Goal: Task Accomplishment & Management: Manage account settings

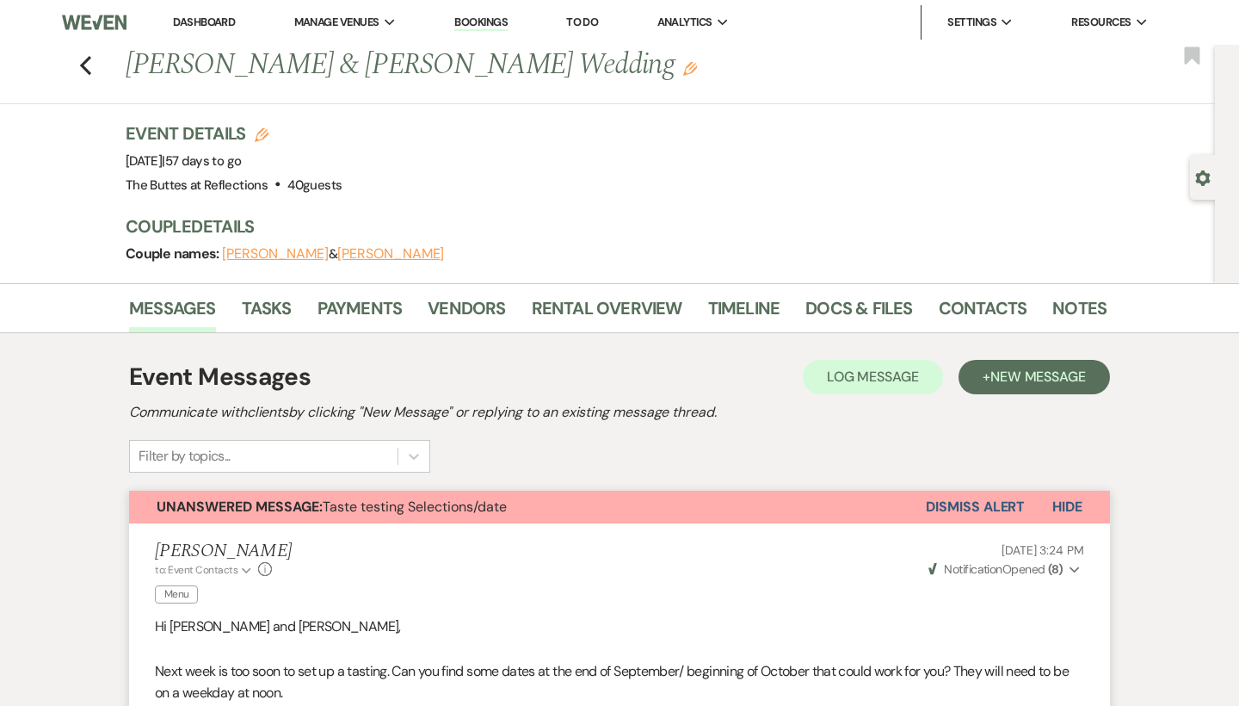
click at [215, 26] on link "Dashboard" at bounding box center [204, 22] width 62 height 15
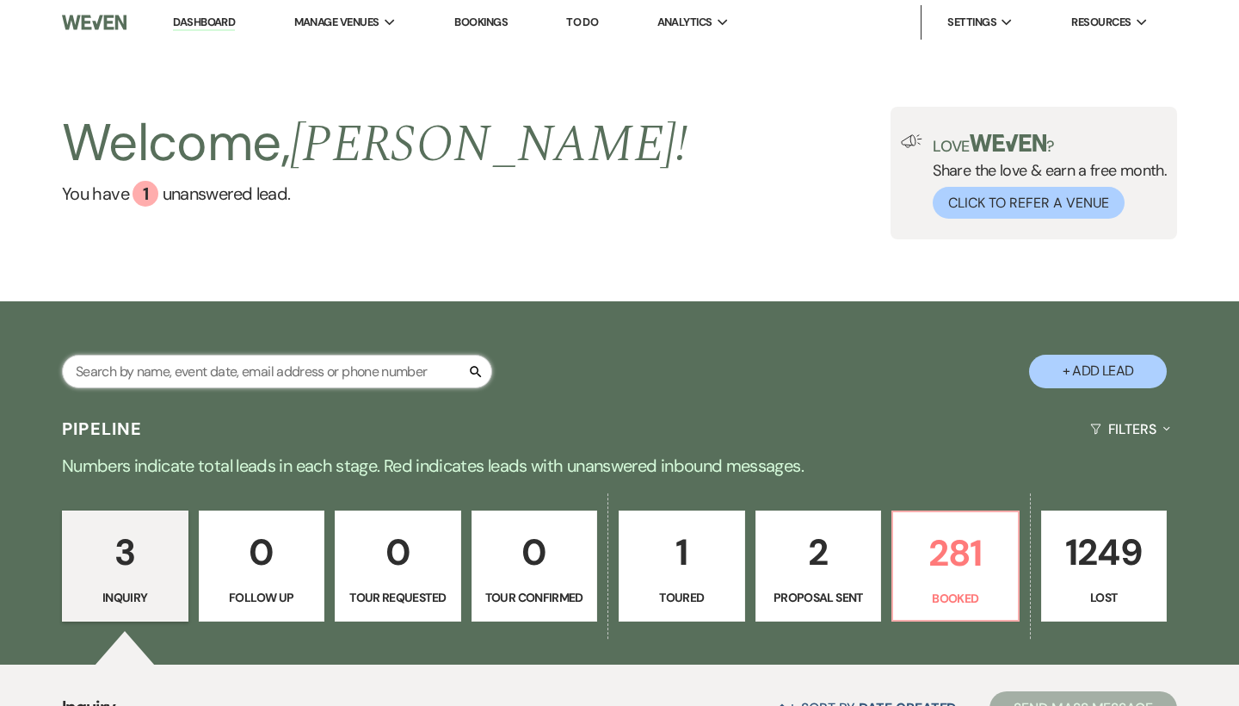
click at [175, 376] on input "text" at bounding box center [277, 372] width 430 height 34
type input "[PERSON_NAME]"
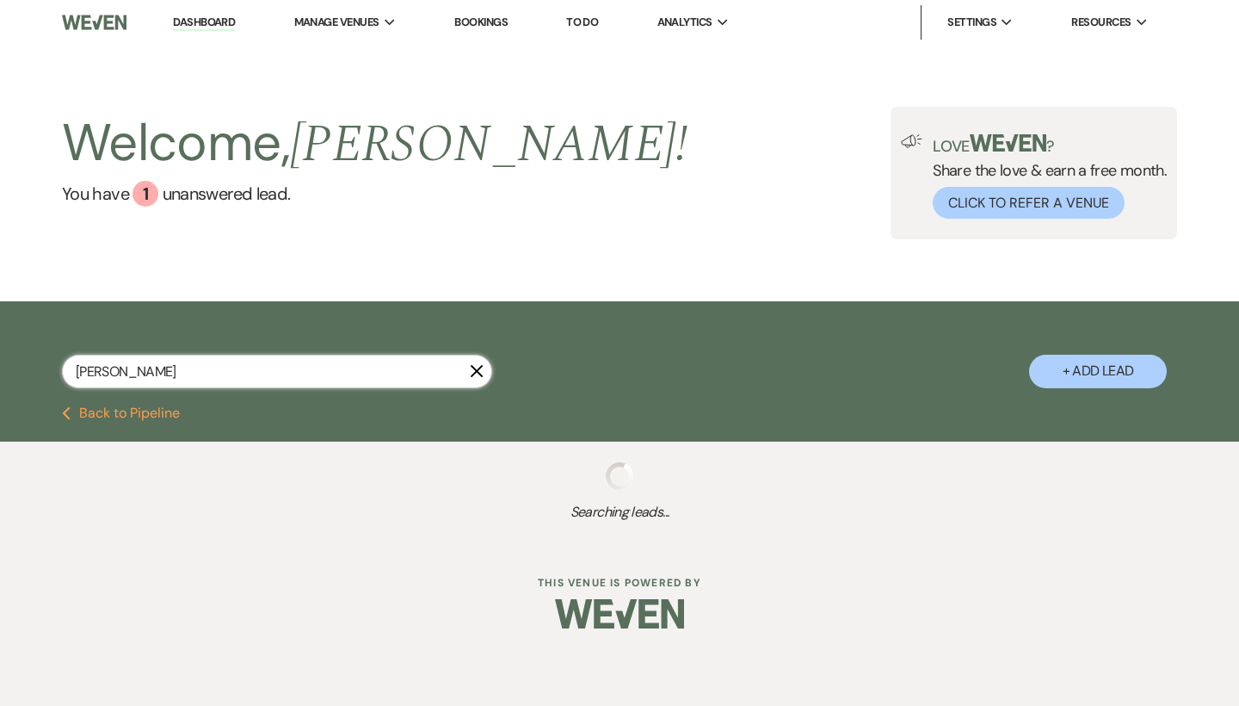
select select "8"
select select "5"
select select "8"
select select "5"
select select "8"
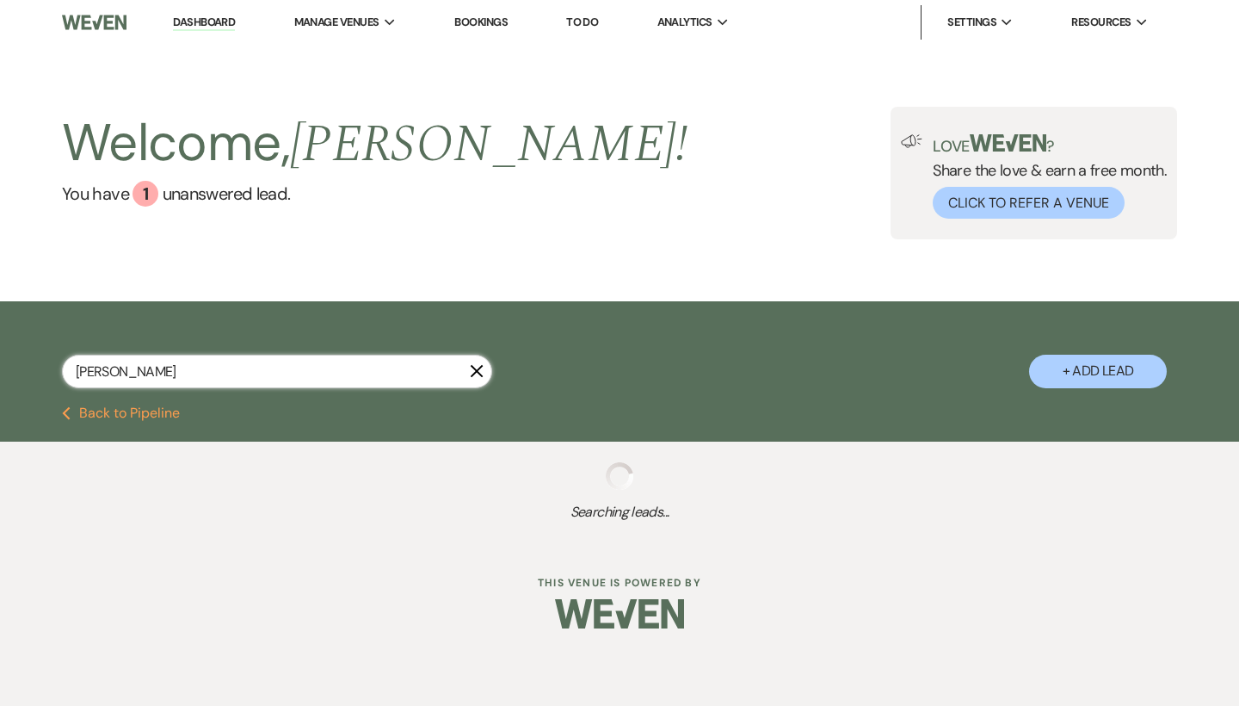
select select "5"
select select "8"
select select "5"
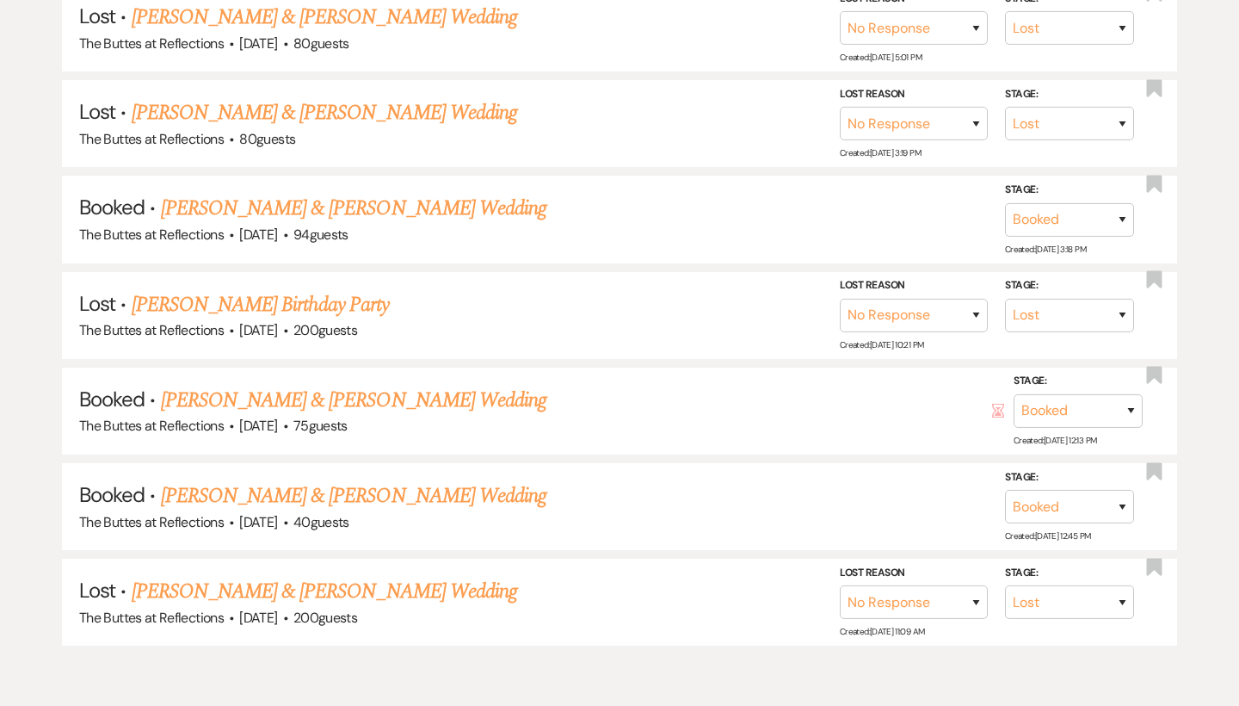
scroll to position [583, 0]
click at [401, 197] on link "[PERSON_NAME] & [PERSON_NAME] Wedding" at bounding box center [354, 206] width 386 height 31
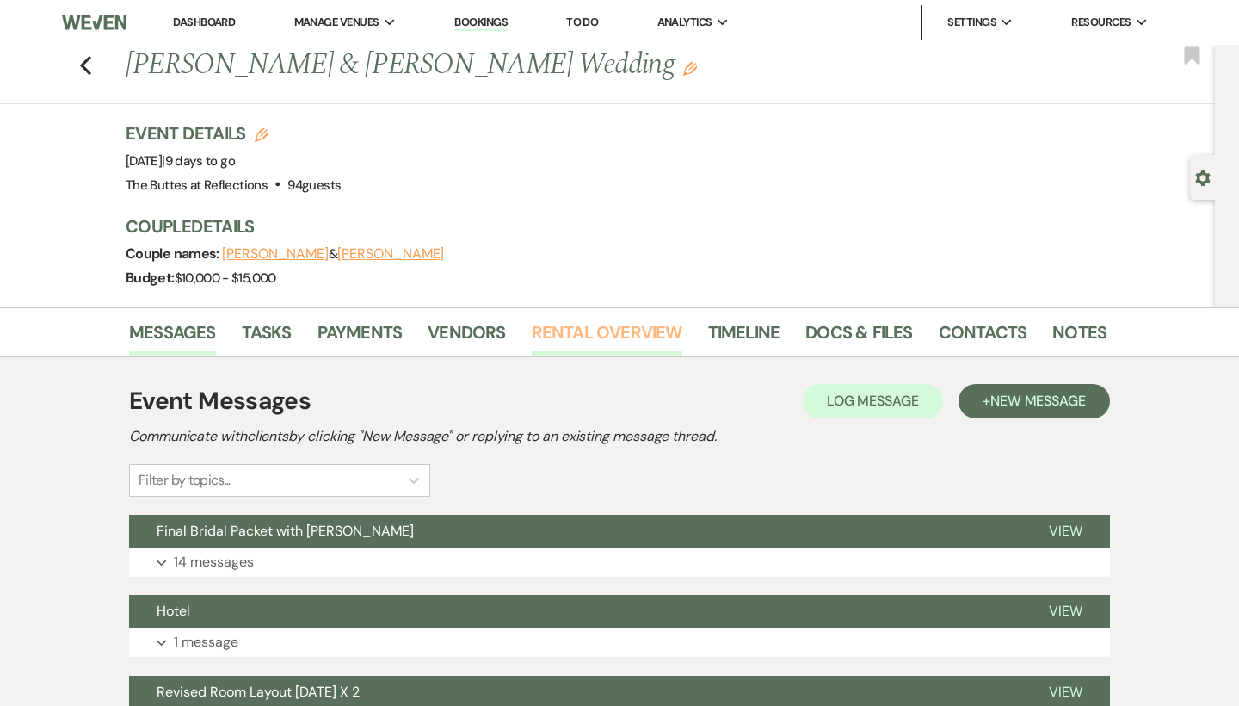
click at [623, 334] on link "Rental Overview" at bounding box center [607, 337] width 151 height 38
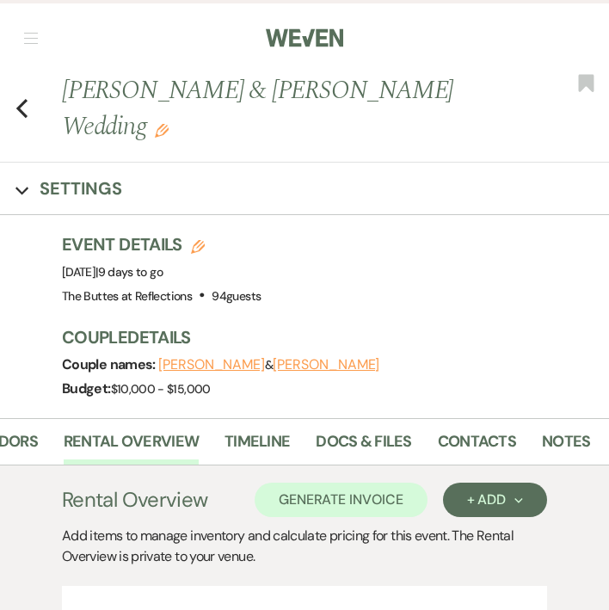
scroll to position [0, 372]
click at [382, 452] on link "Docs & Files" at bounding box center [365, 446] width 96 height 35
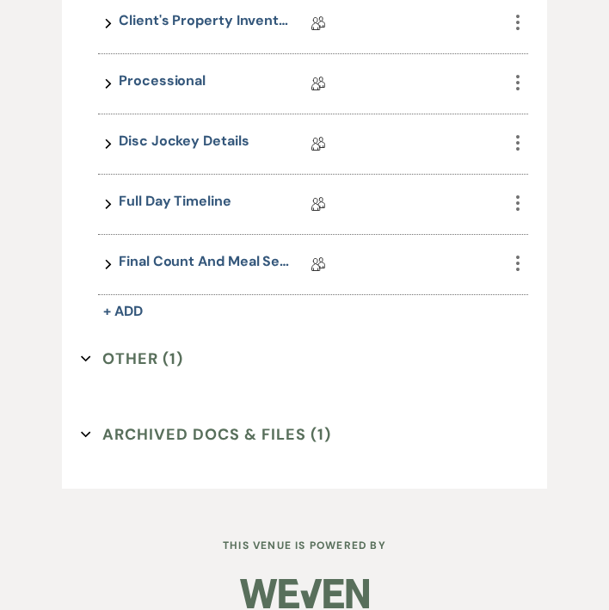
scroll to position [1389, 0]
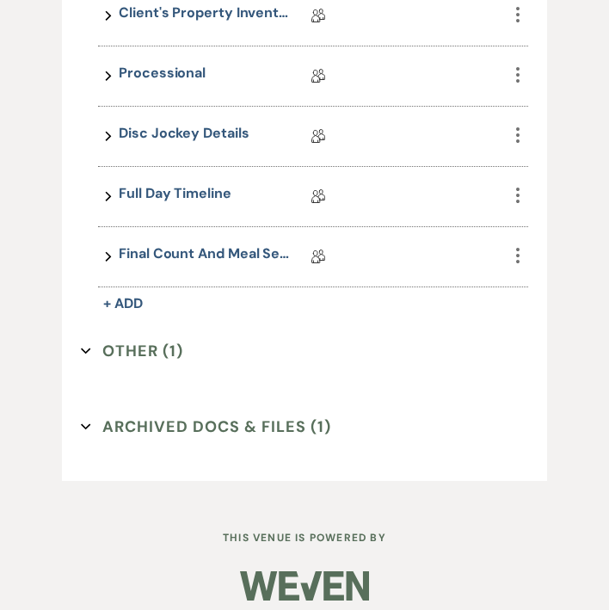
click at [155, 341] on button "Other (1) Expand" at bounding box center [132, 351] width 102 height 26
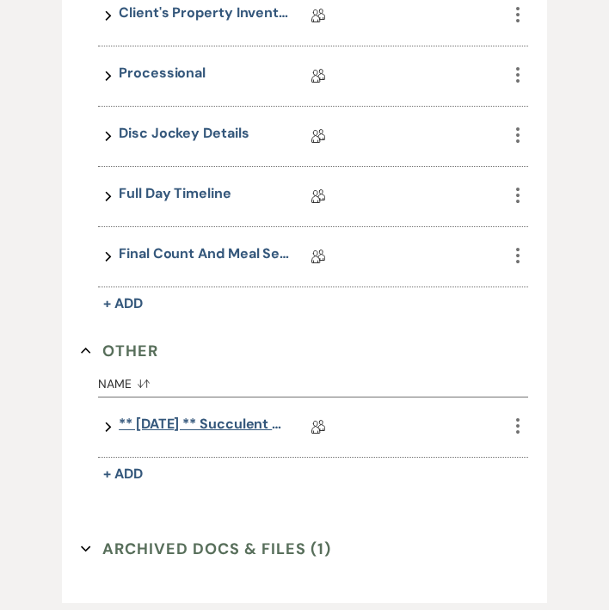
click at [187, 427] on link "** 01.30.2025 ** Succulent Wedding Details" at bounding box center [205, 427] width 172 height 27
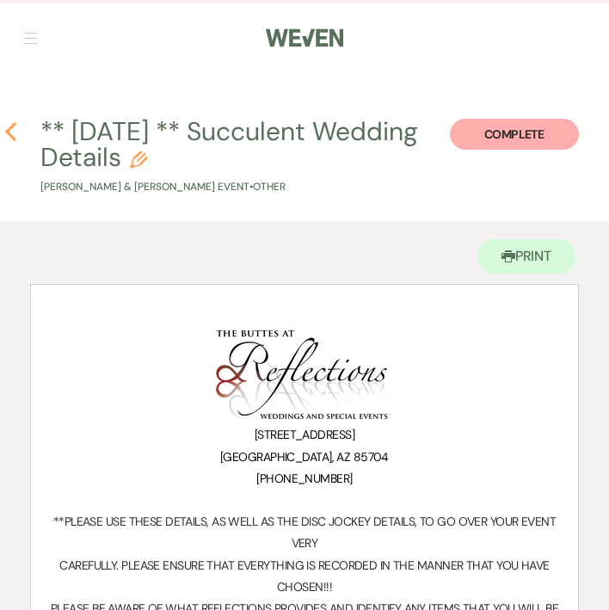
click at [15, 125] on use "button" at bounding box center [10, 131] width 11 height 19
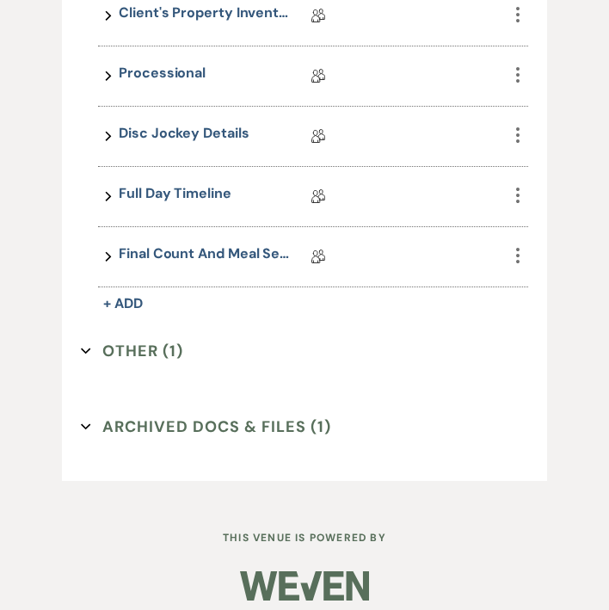
click at [154, 349] on button "Other (1) Expand" at bounding box center [132, 351] width 102 height 26
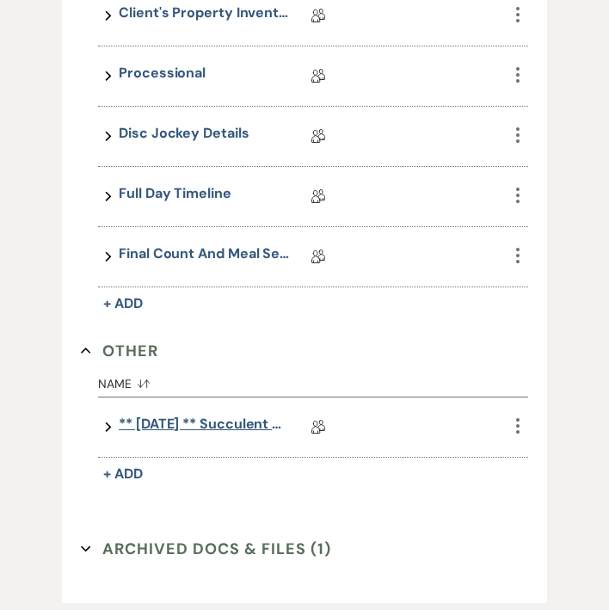
click at [159, 426] on link "** 01.30.2025 ** Succulent Wedding Details" at bounding box center [205, 427] width 172 height 27
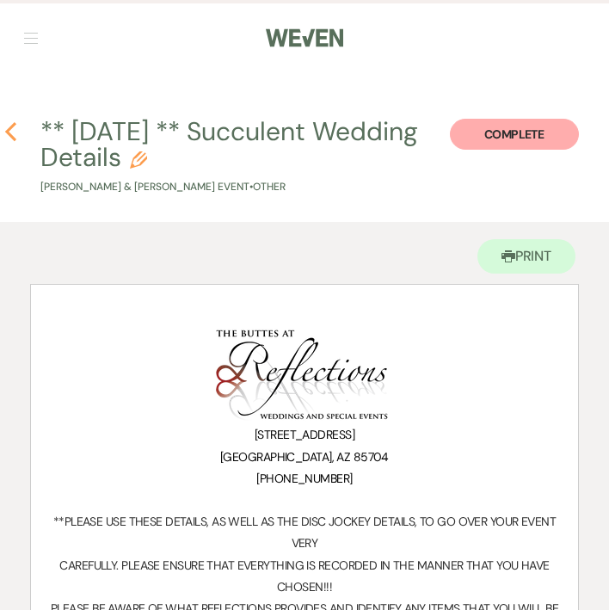
click at [12, 128] on use "button" at bounding box center [10, 131] width 11 height 19
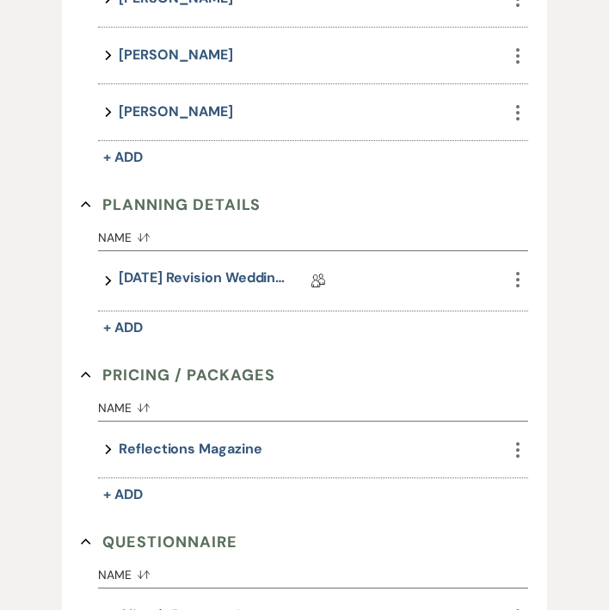
scroll to position [680, 0]
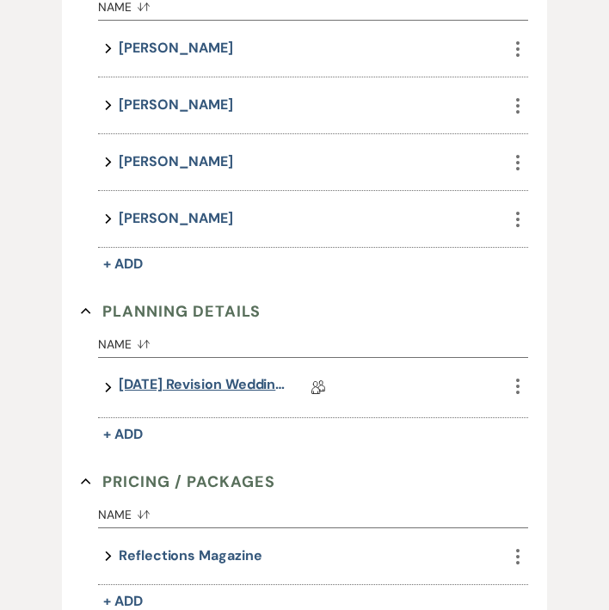
click at [157, 378] on link "09.03.2025 Revision Wedding Details" at bounding box center [205, 387] width 172 height 27
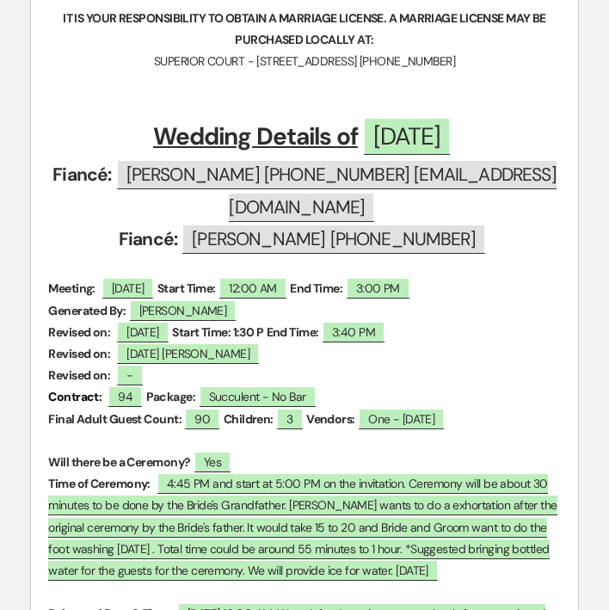
scroll to position [626, 0]
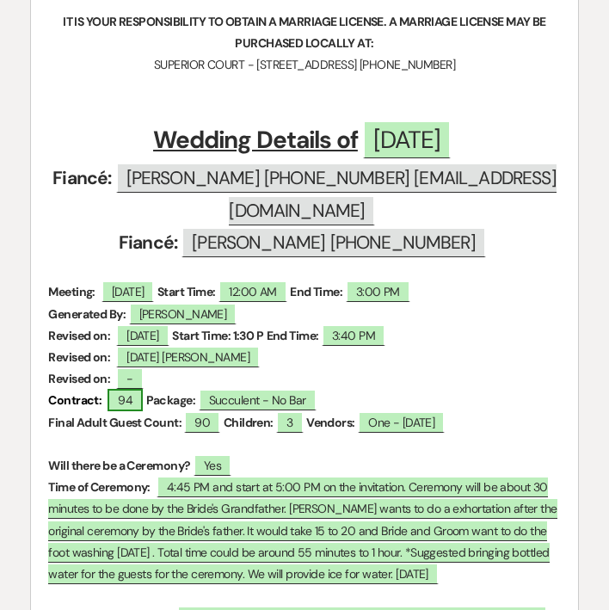
click at [120, 411] on span "94" at bounding box center [125, 400] width 35 height 22
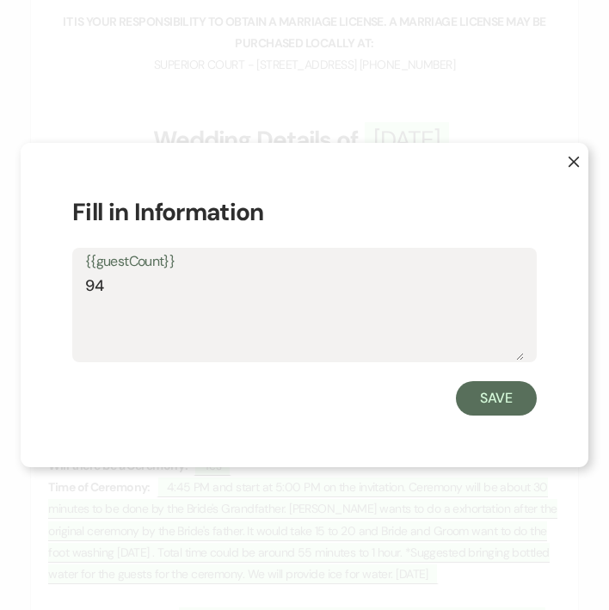
click at [126, 298] on textarea "94" at bounding box center [304, 318] width 439 height 86
type textarea "92"
click at [512, 387] on button "Save" at bounding box center [496, 398] width 81 height 34
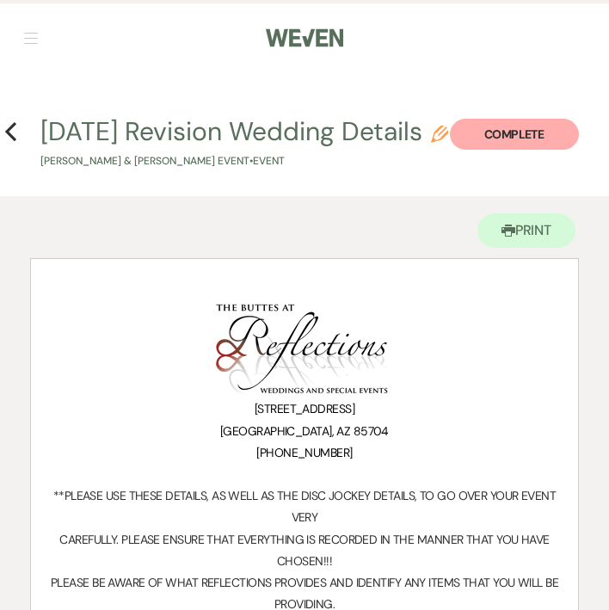
scroll to position [0, 0]
click at [12, 135] on use "button" at bounding box center [10, 131] width 11 height 19
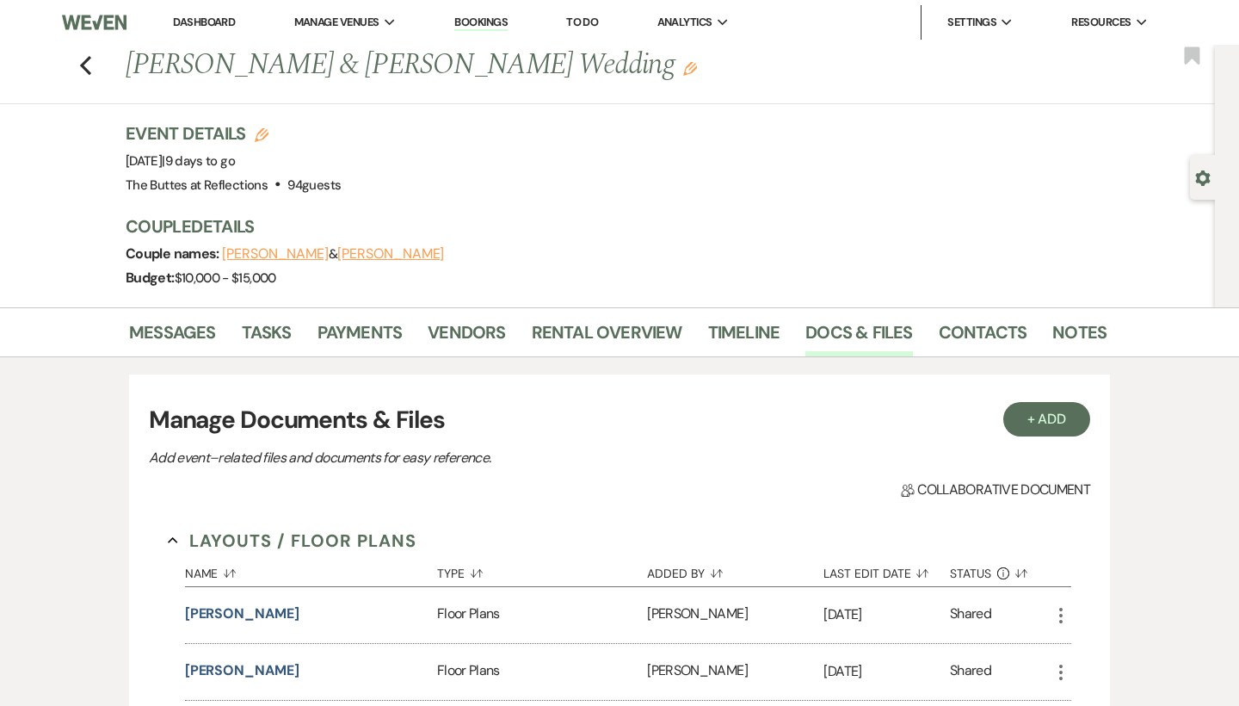
click at [182, 25] on link "Dashboard" at bounding box center [204, 22] width 62 height 15
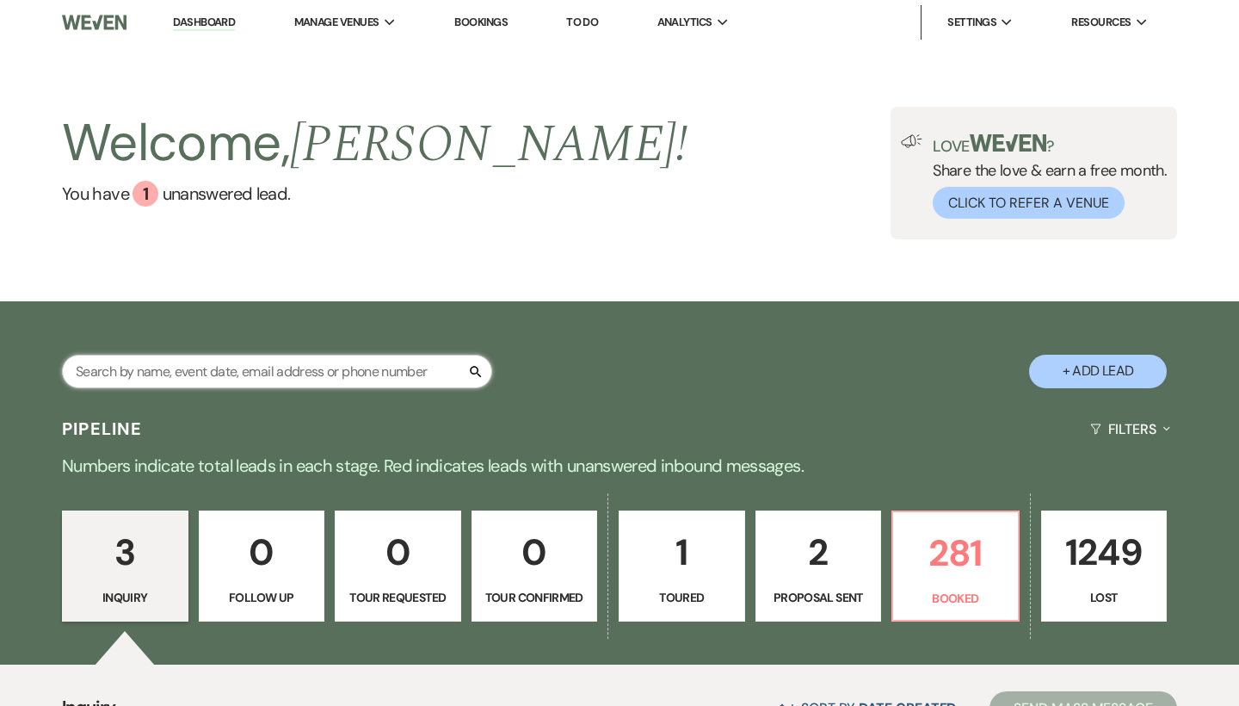
click at [213, 367] on input "text" at bounding box center [277, 372] width 430 height 34
type input "kime"
select select "8"
select select "3"
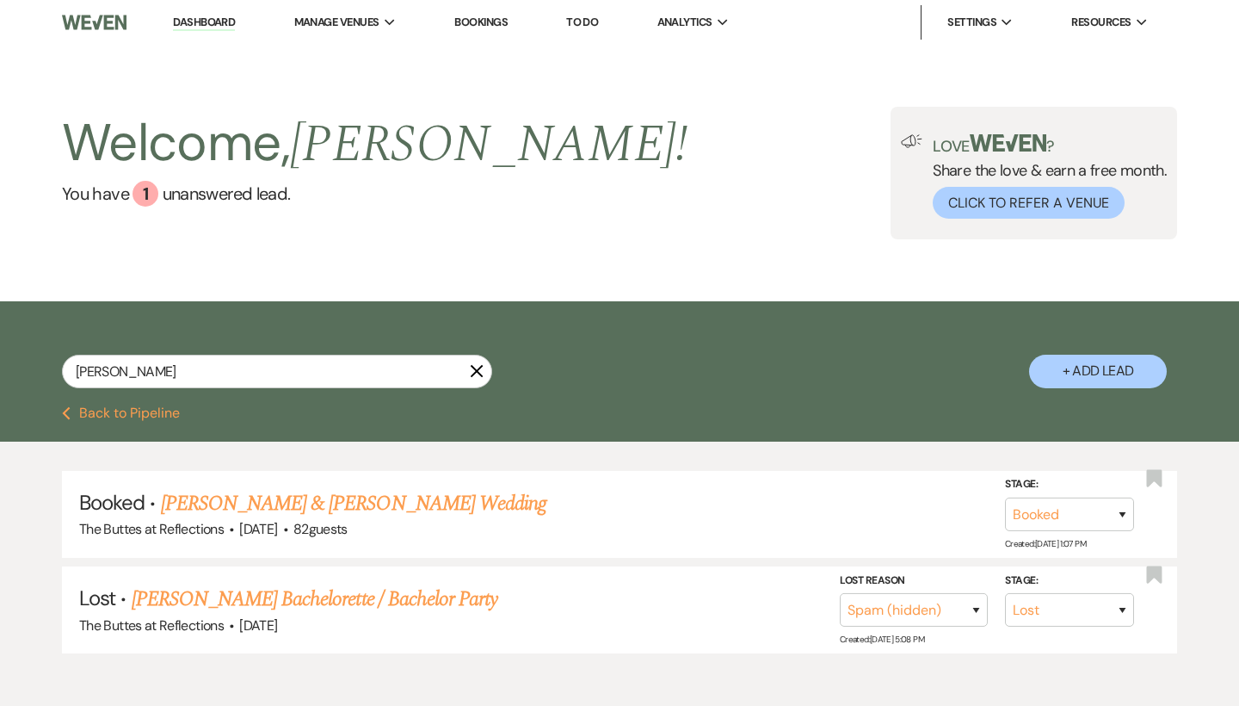
click at [218, 506] on link "Lexi Kime & William Mann's Wedding" at bounding box center [354, 503] width 386 height 31
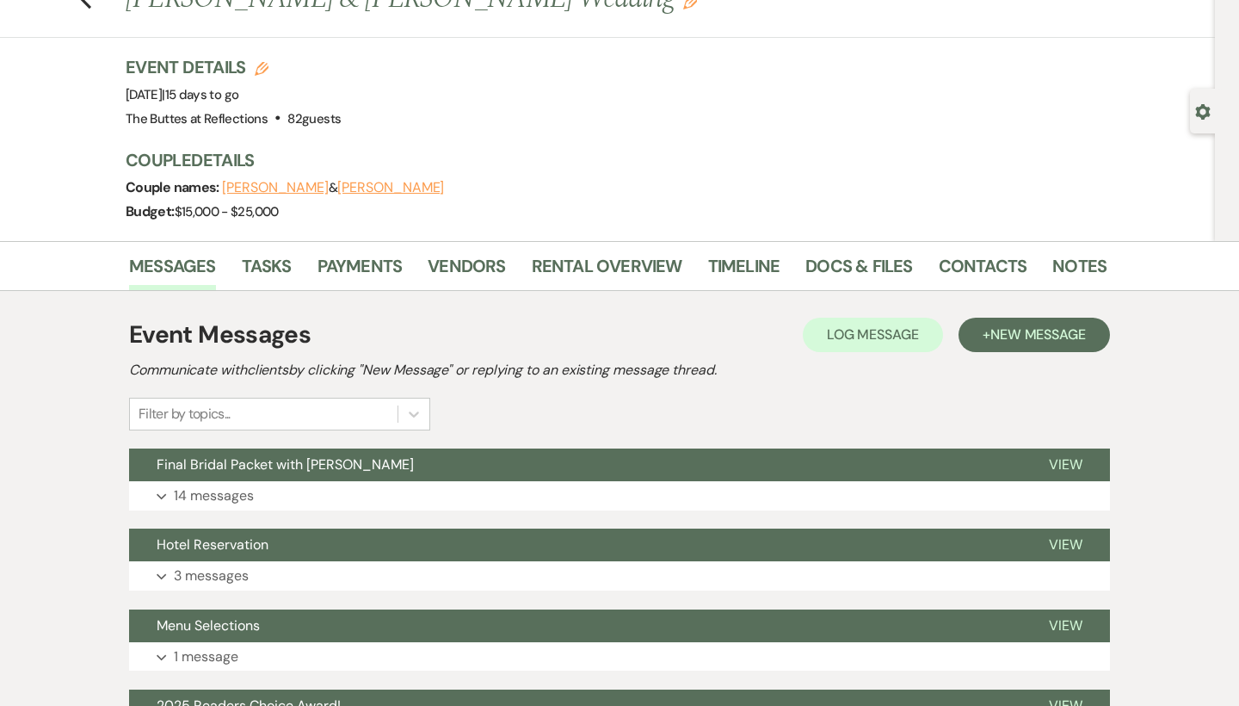
scroll to position [69, 0]
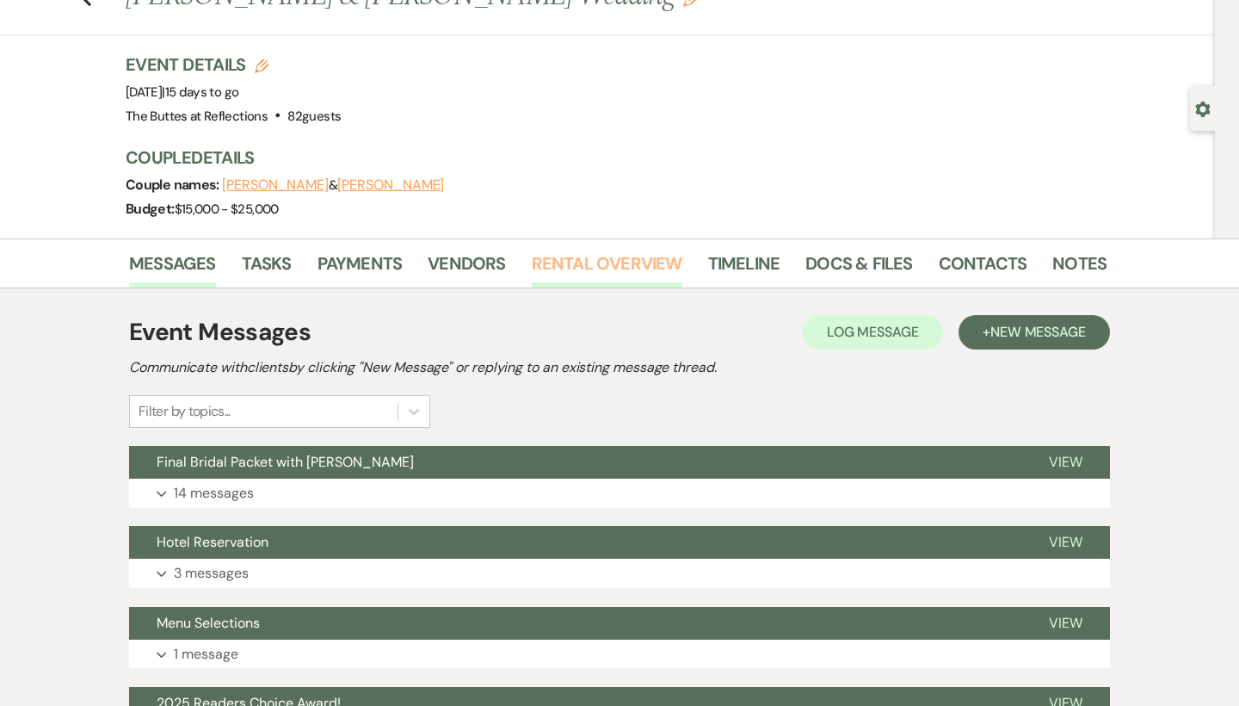
click at [604, 273] on link "Rental Overview" at bounding box center [607, 269] width 151 height 38
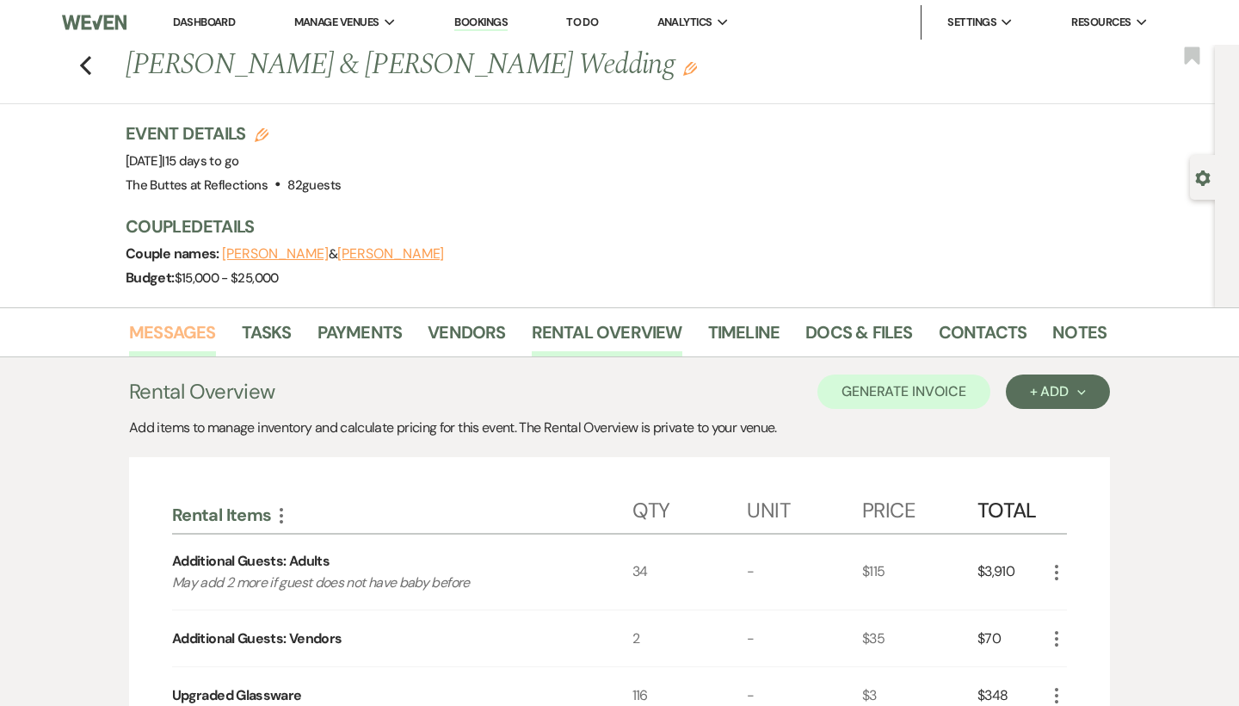
click at [153, 340] on link "Messages" at bounding box center [172, 337] width 87 height 38
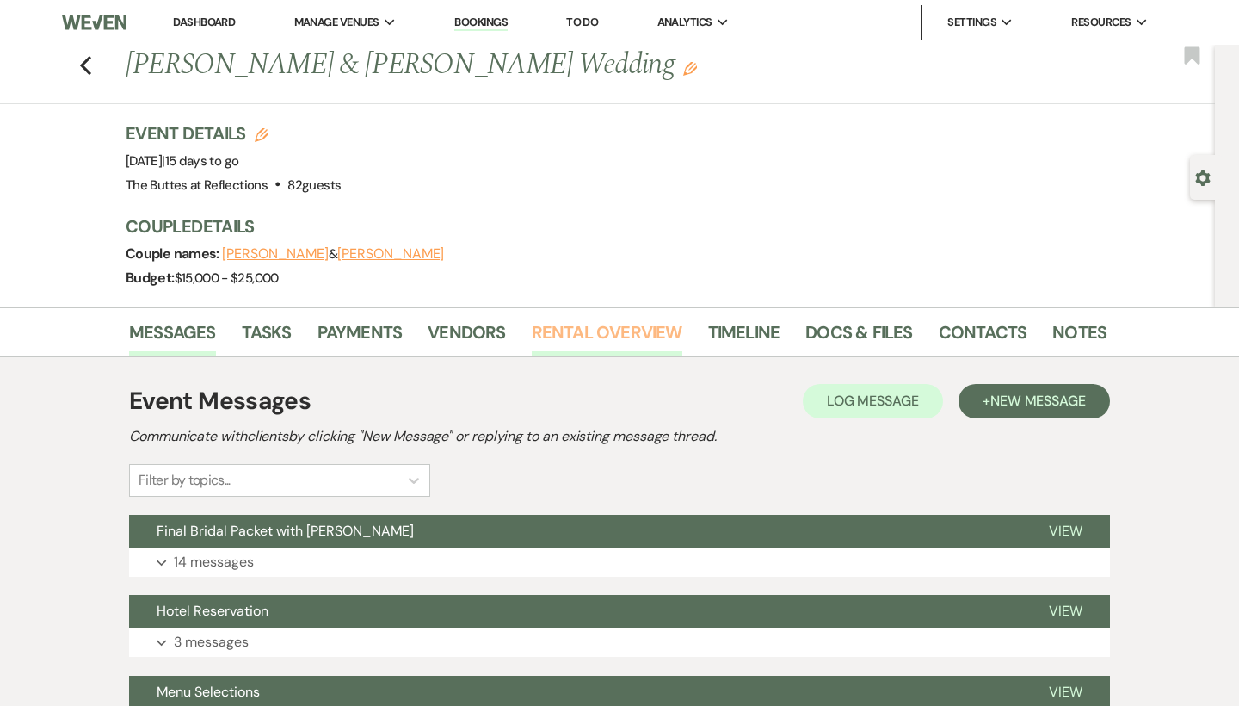
click at [607, 342] on link "Rental Overview" at bounding box center [607, 337] width 151 height 38
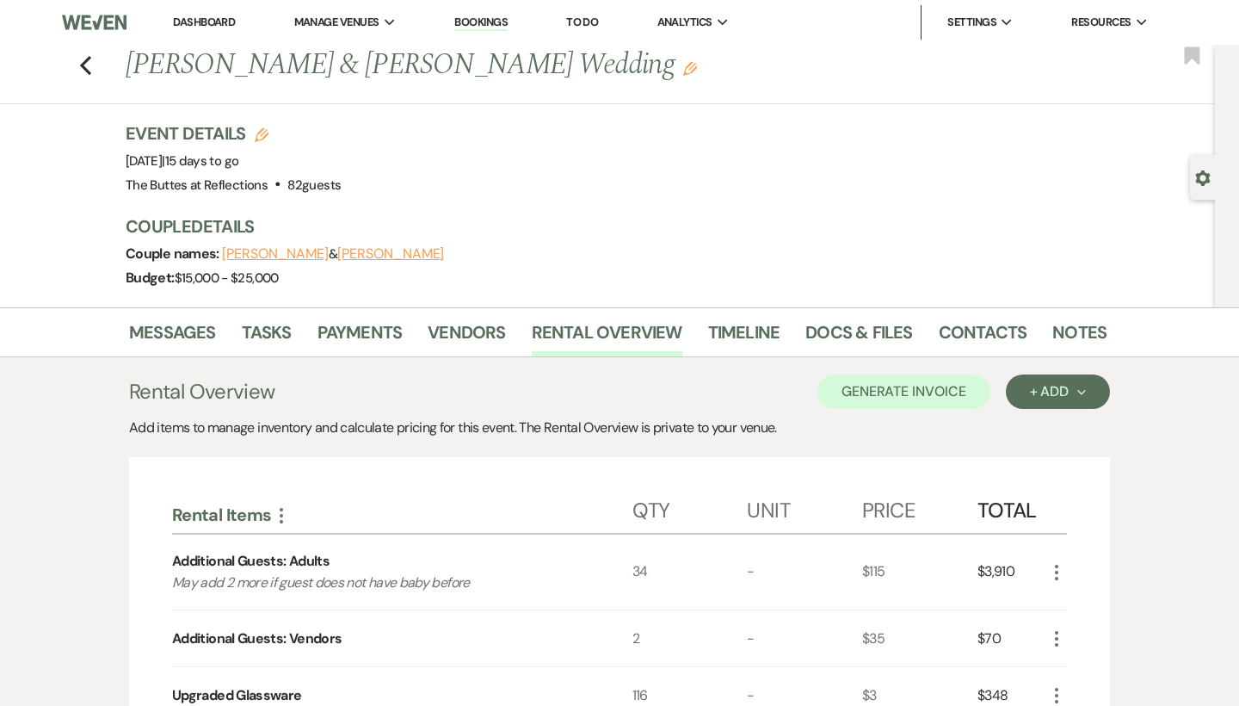
click at [214, 15] on link "Dashboard" at bounding box center [204, 22] width 62 height 15
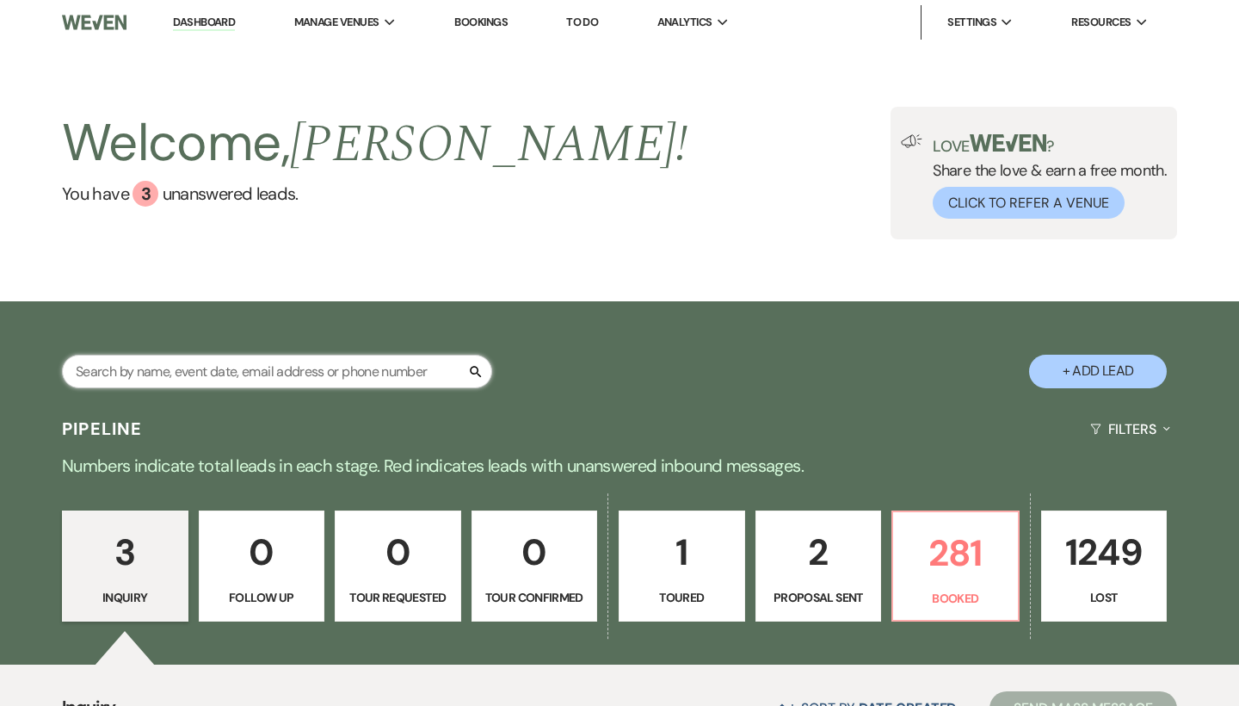
click at [233, 367] on input "text" at bounding box center [277, 372] width 430 height 34
click at [949, 558] on p "281" at bounding box center [956, 553] width 104 height 58
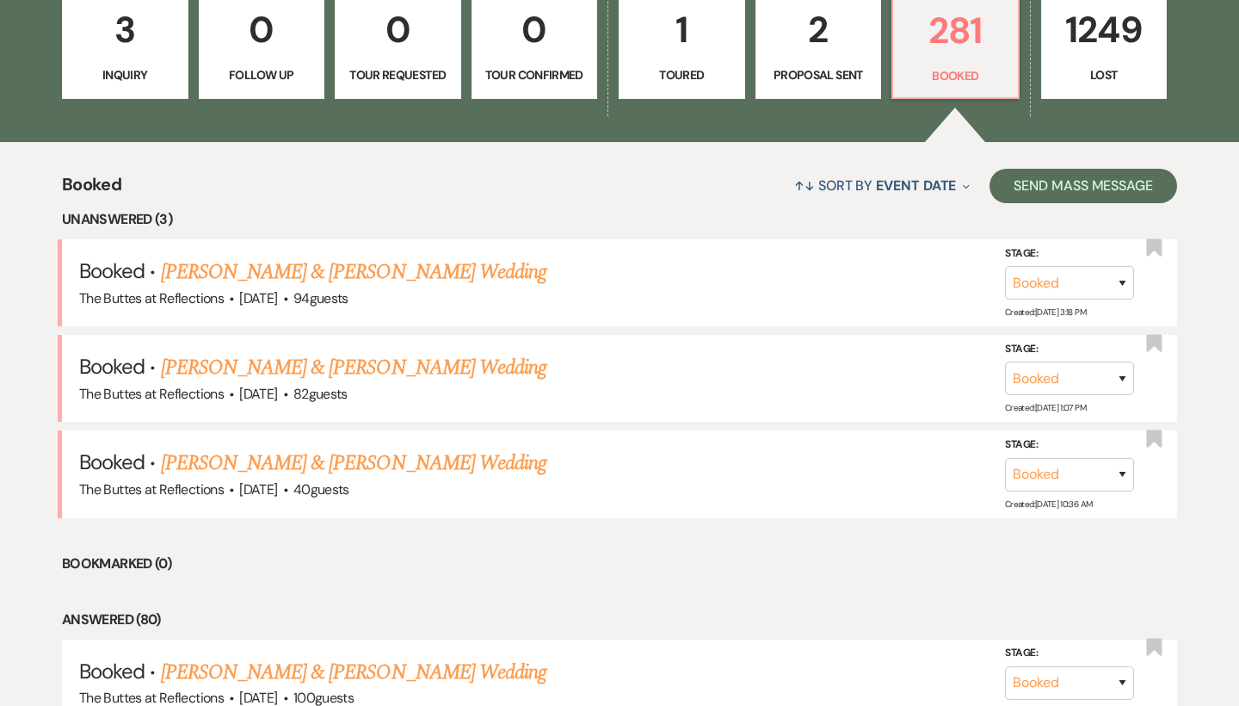
scroll to position [524, 0]
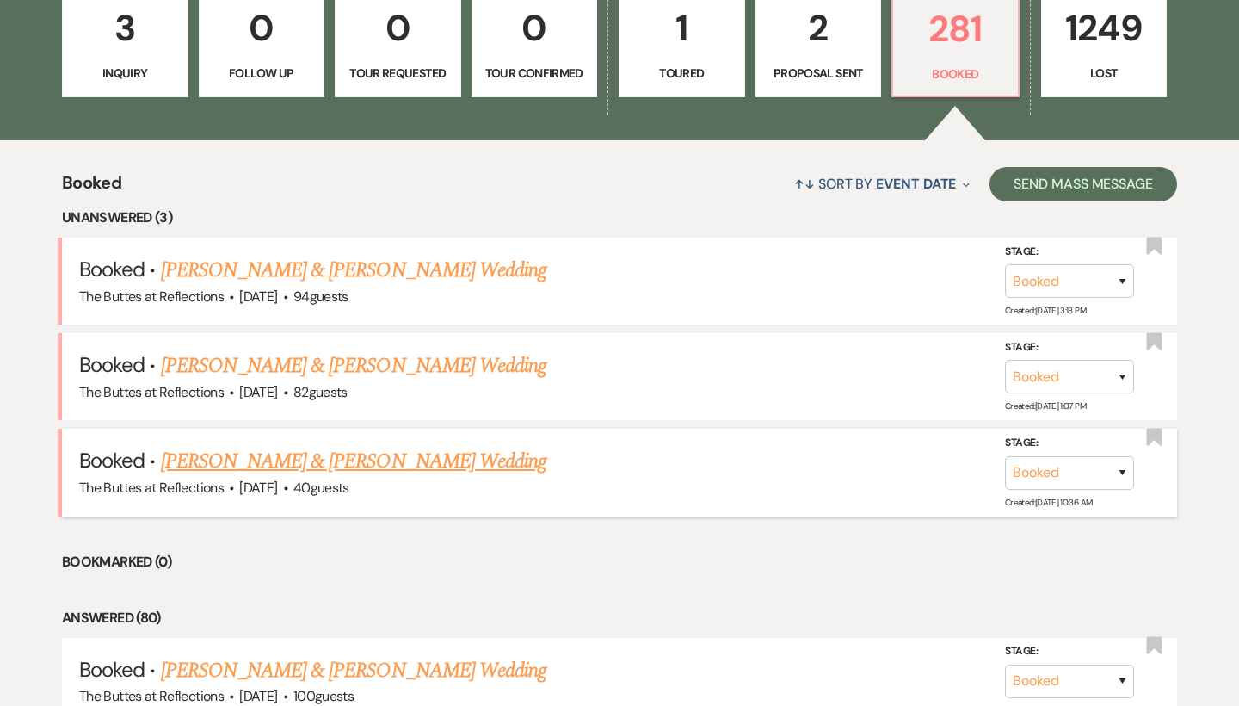
click at [441, 454] on link "Diane Hopkins & Keith Jackson's Wedding" at bounding box center [354, 461] width 386 height 31
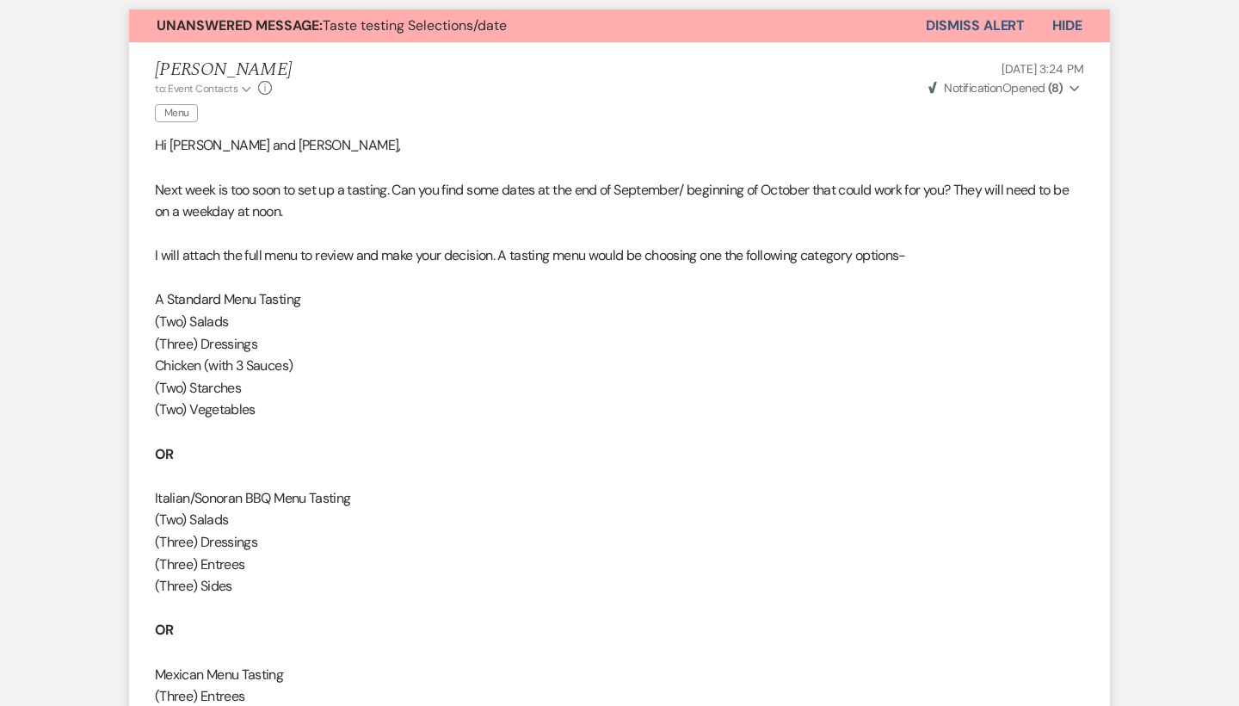
scroll to position [265, 0]
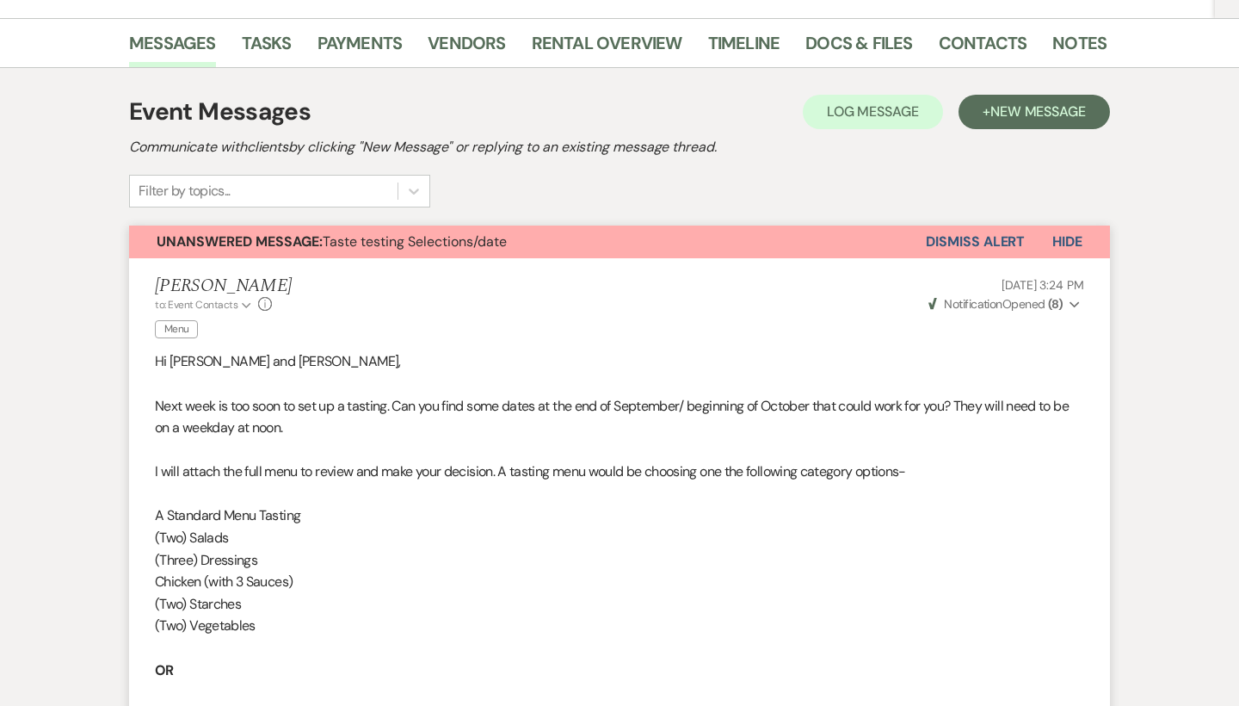
click at [959, 252] on button "Dismiss Alert" at bounding box center [975, 241] width 99 height 33
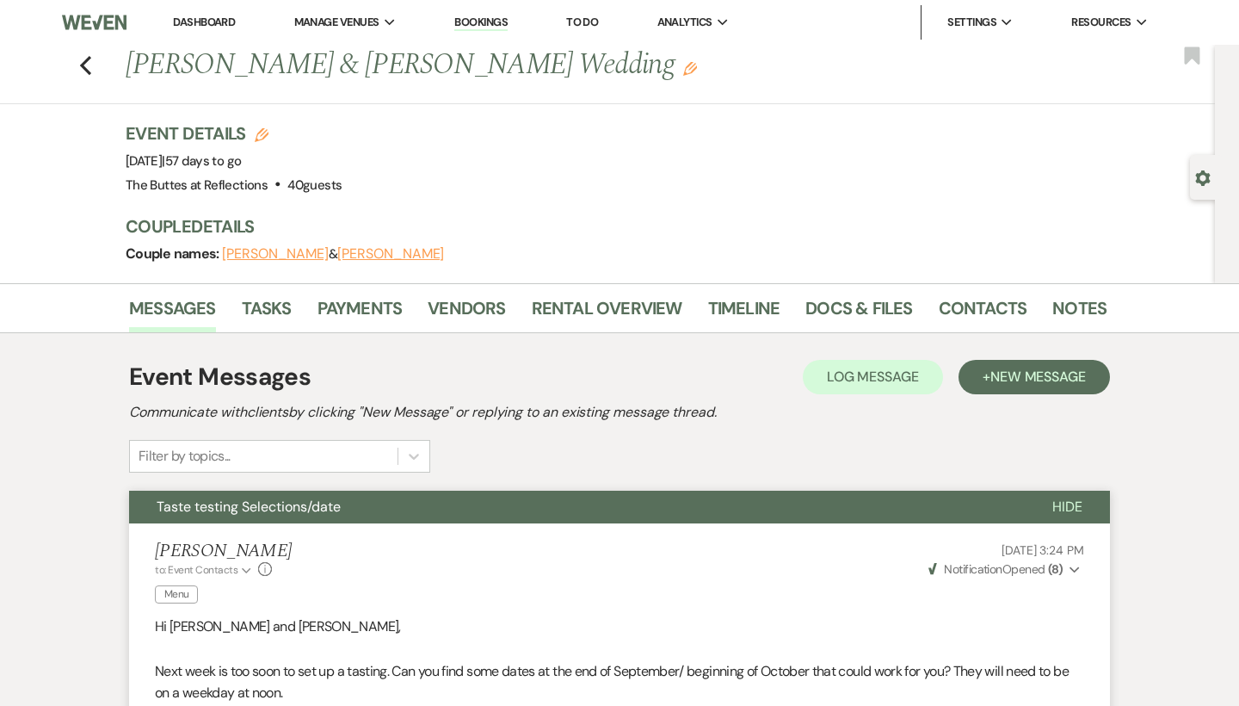
scroll to position [0, 0]
click at [1198, 53] on use "button" at bounding box center [1191, 54] width 15 height 17
click at [98, 61] on div "Previous Diane Hopkins & Keith Jackson's Wedding Edit Bookmark" at bounding box center [603, 74] width 1224 height 59
click at [91, 62] on icon "Previous" at bounding box center [85, 65] width 13 height 21
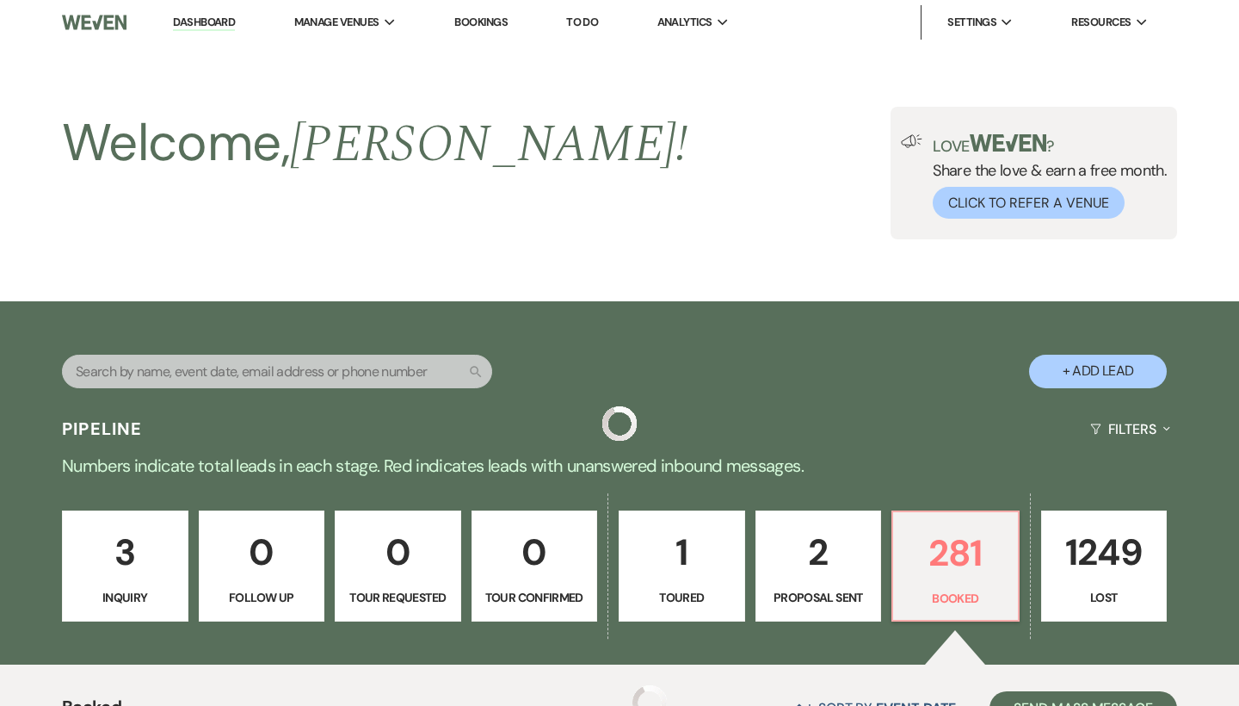
scroll to position [524, 0]
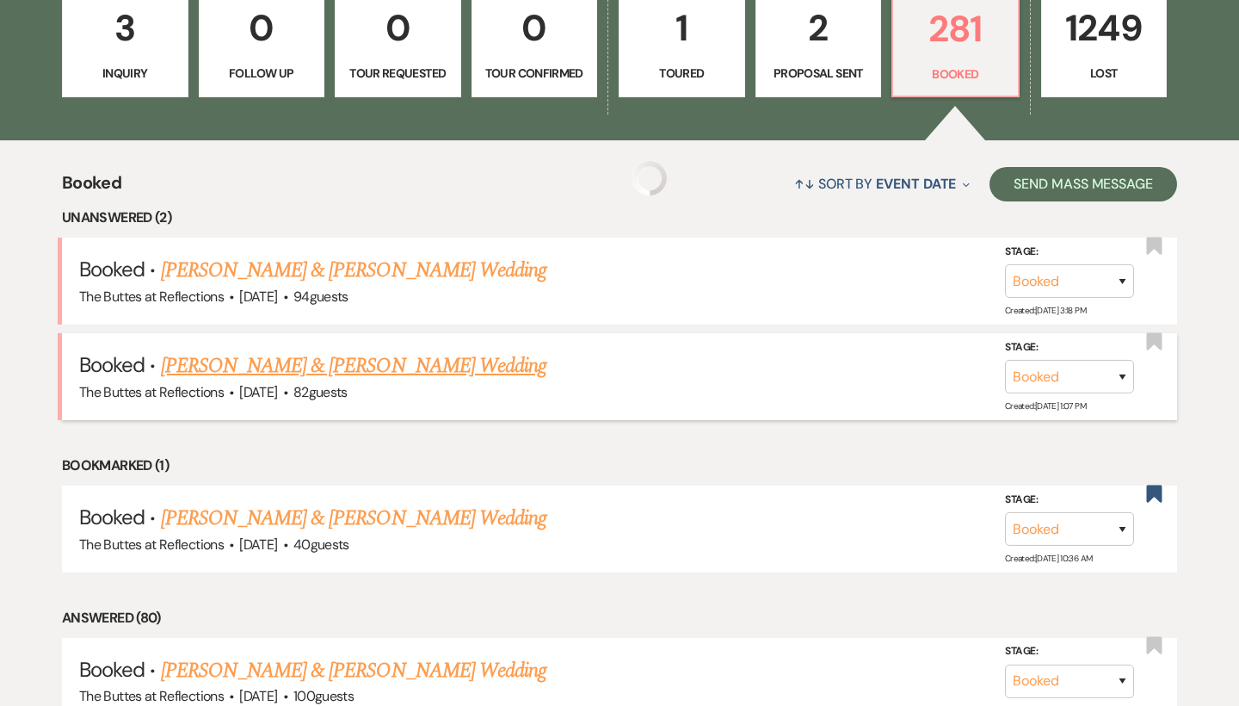
click at [204, 365] on link "Lexi Kime & William Mann's Wedding" at bounding box center [354, 365] width 386 height 31
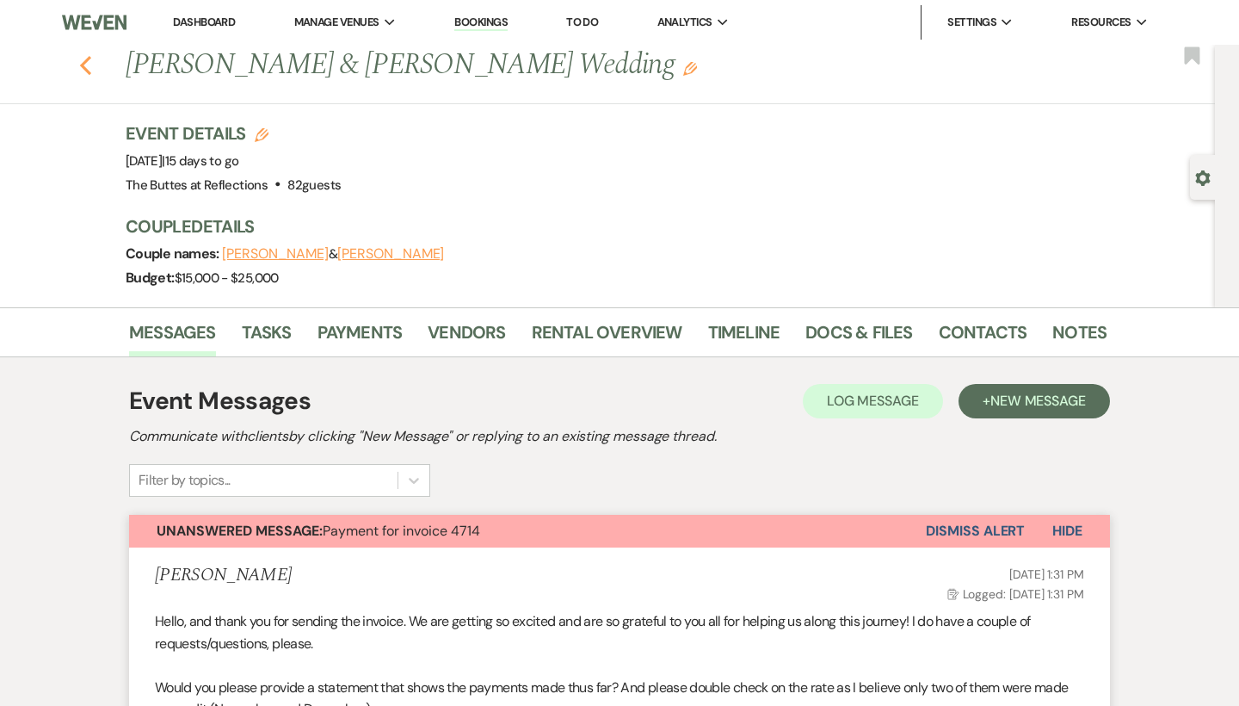
click at [90, 65] on icon "Previous" at bounding box center [85, 65] width 13 height 21
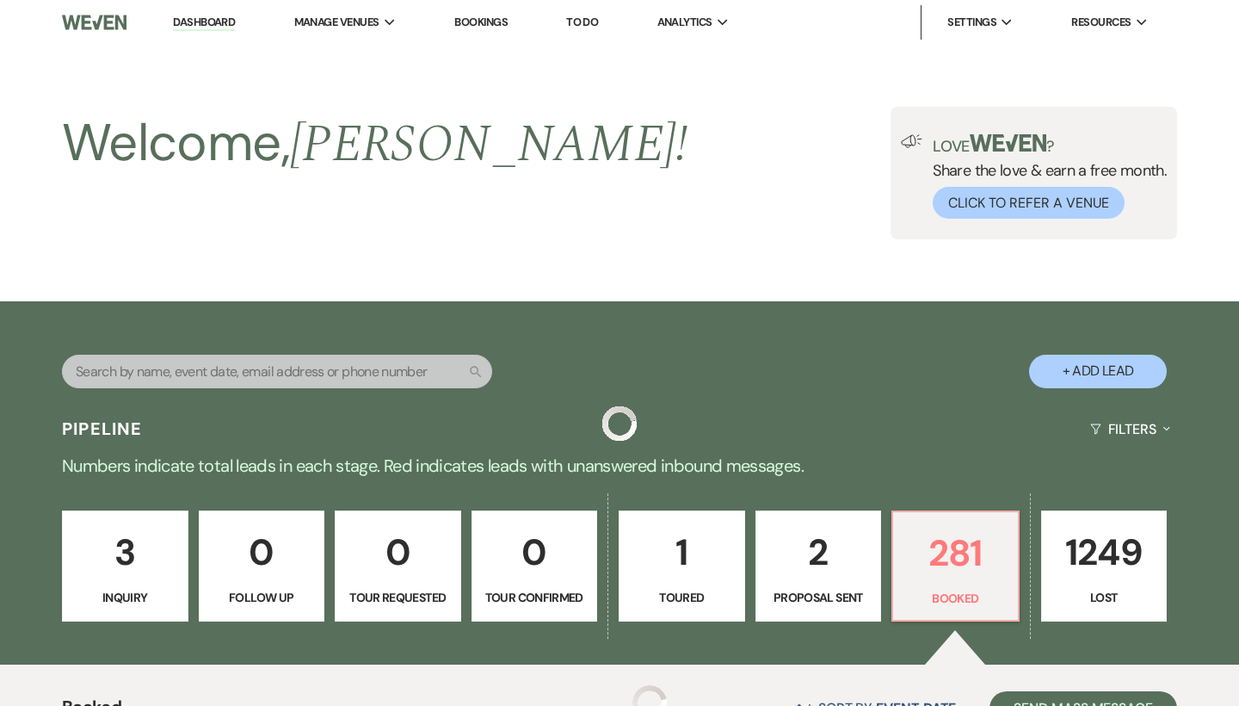
scroll to position [524, 0]
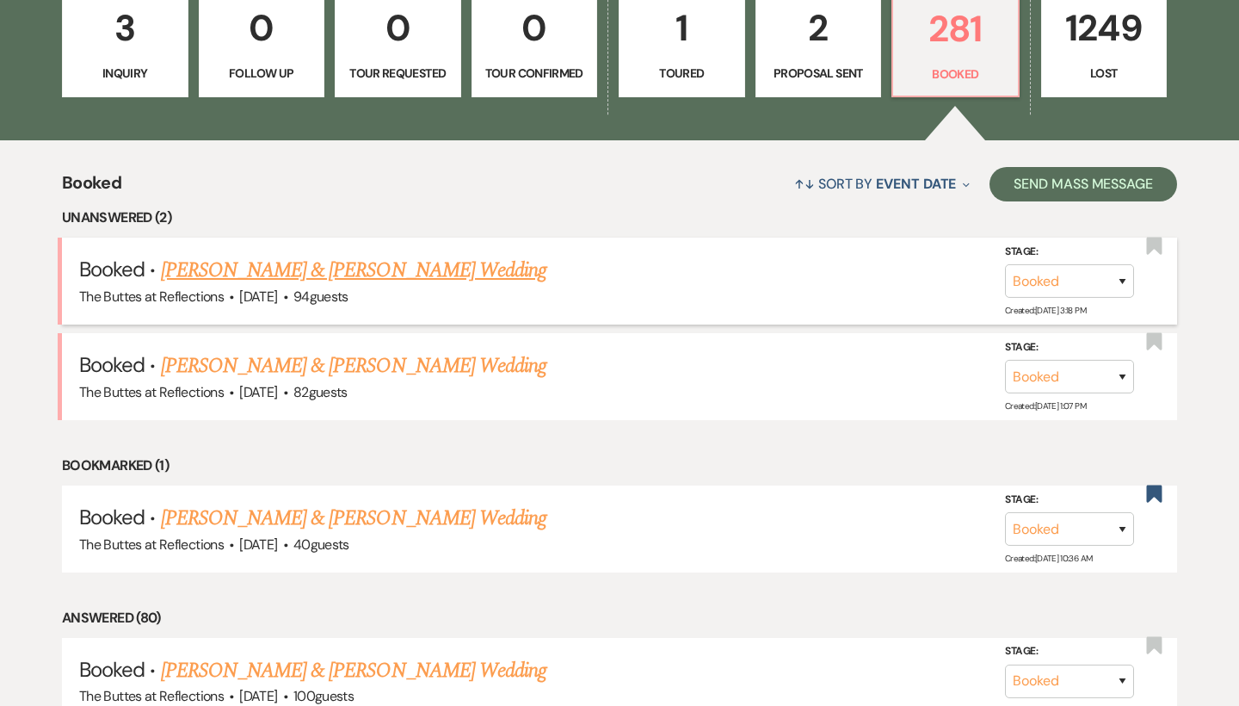
click at [287, 256] on link "[PERSON_NAME] & [PERSON_NAME] Wedding" at bounding box center [354, 270] width 386 height 31
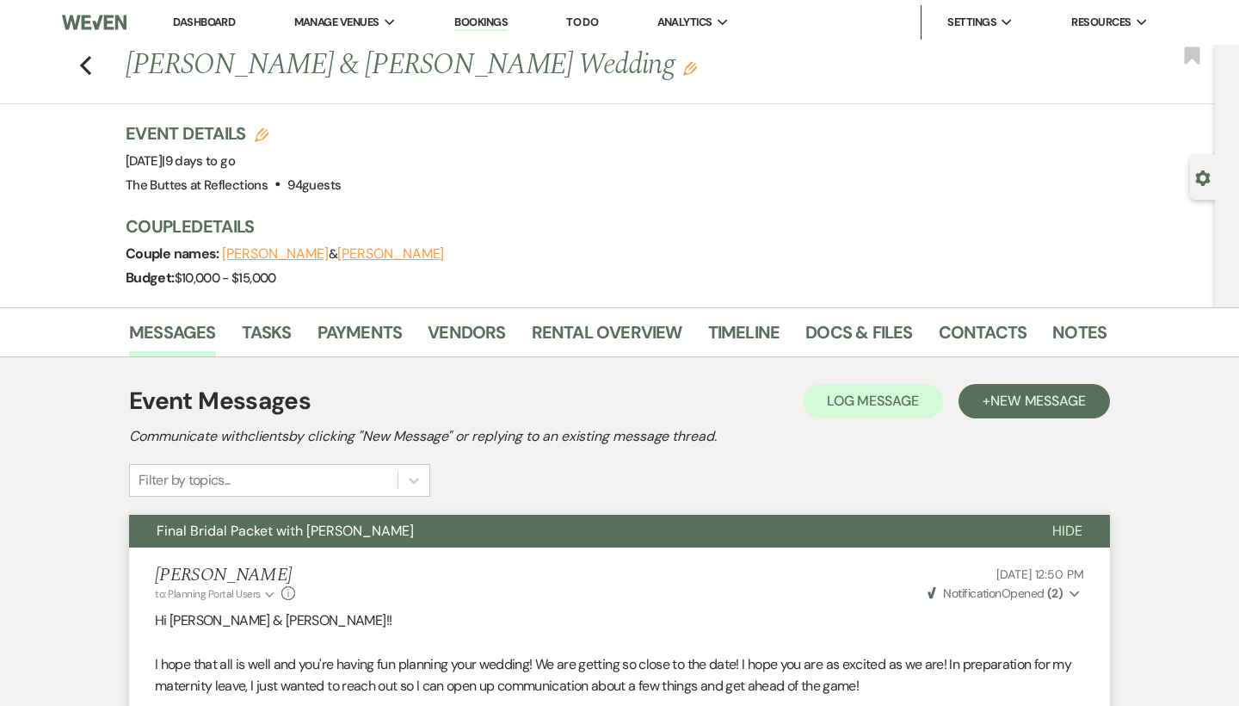
click at [203, 18] on link "Dashboard" at bounding box center [204, 22] width 62 height 15
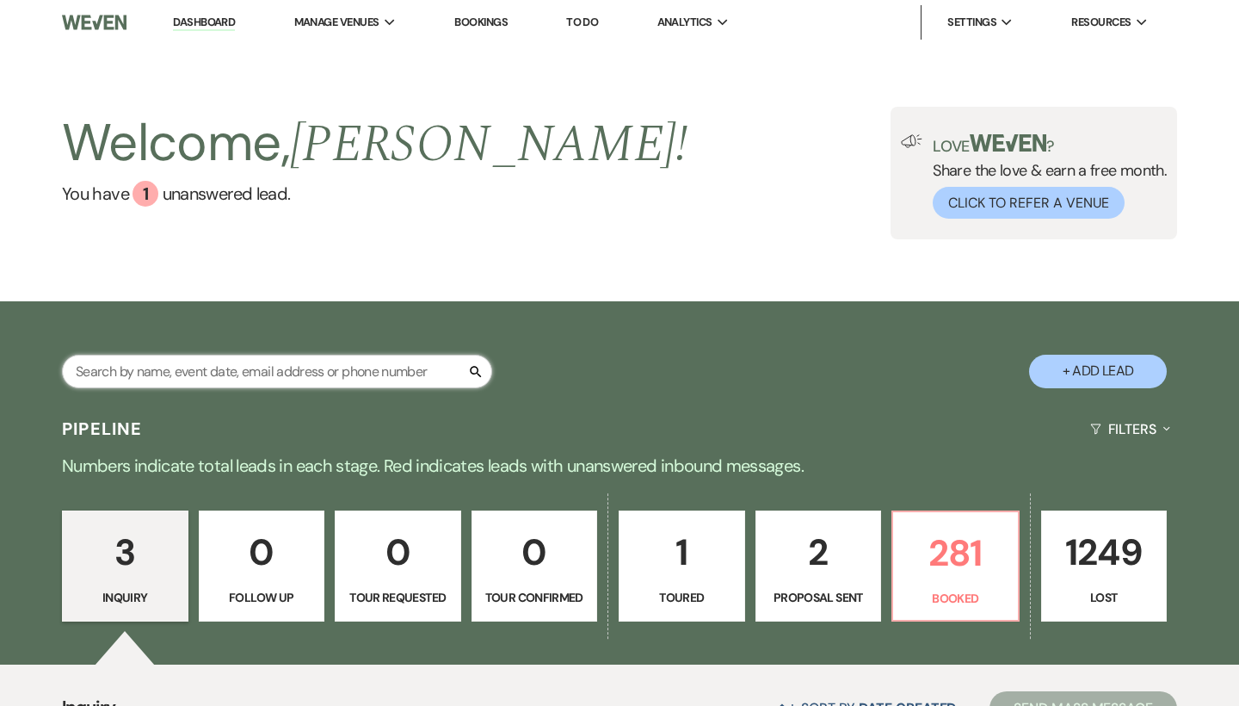
click at [193, 379] on input "text" at bounding box center [277, 372] width 430 height 34
type input "miller"
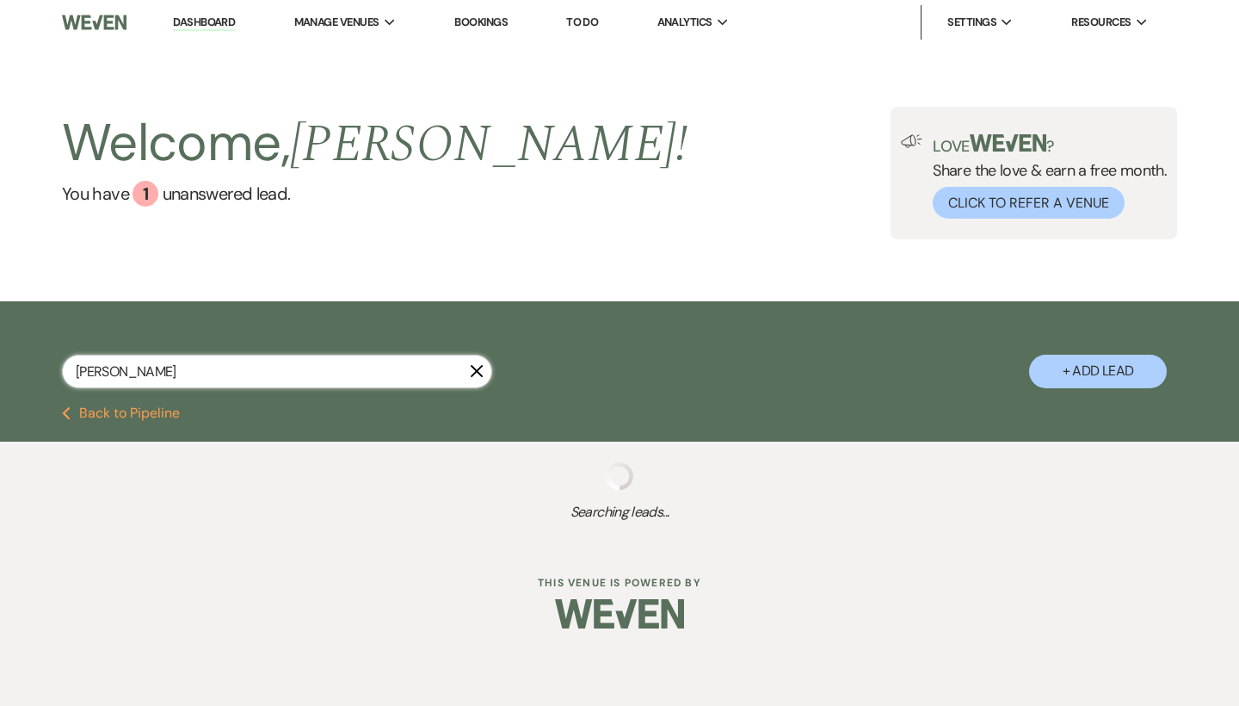
select select "8"
select select "5"
select select "8"
select select "5"
select select "8"
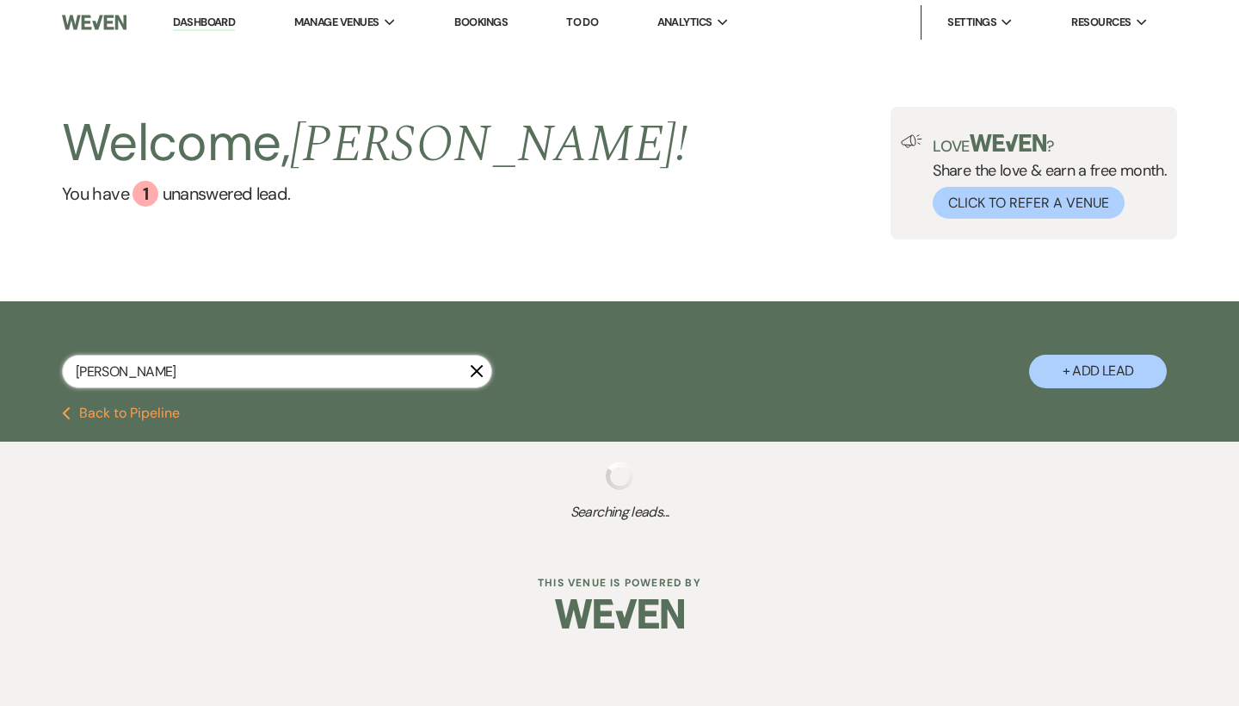
select select "3"
select select "8"
select select "6"
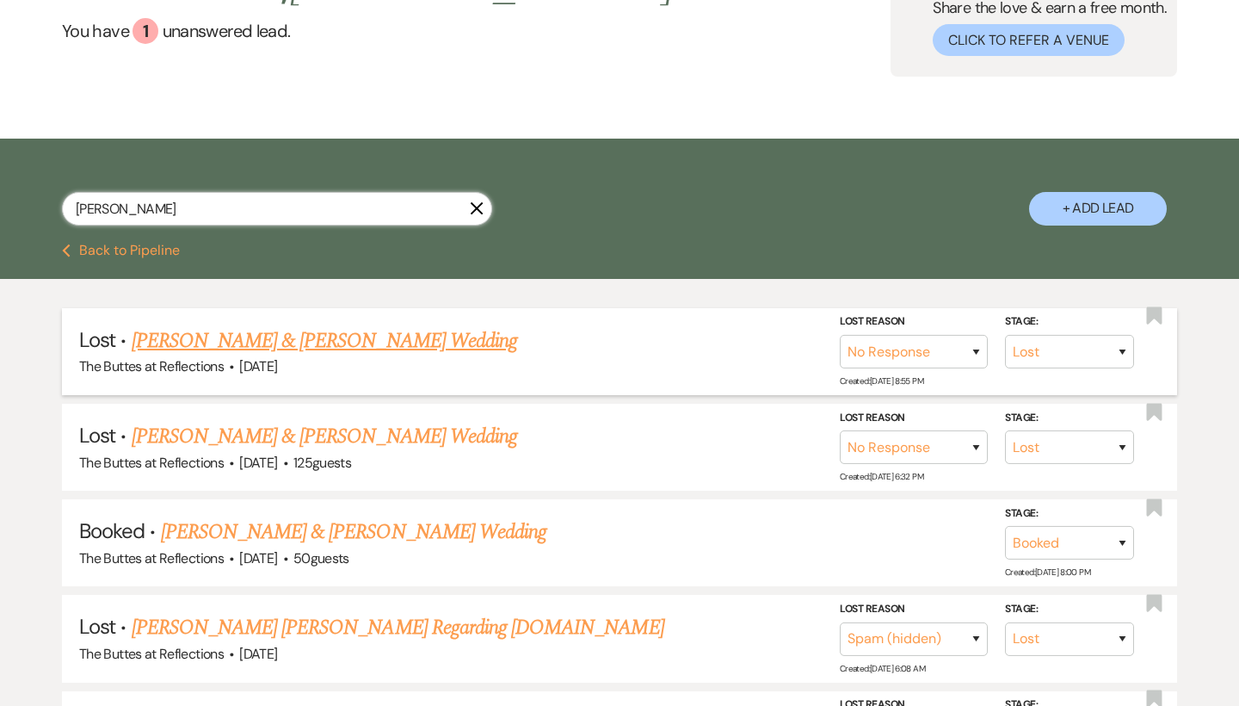
scroll to position [190, 0]
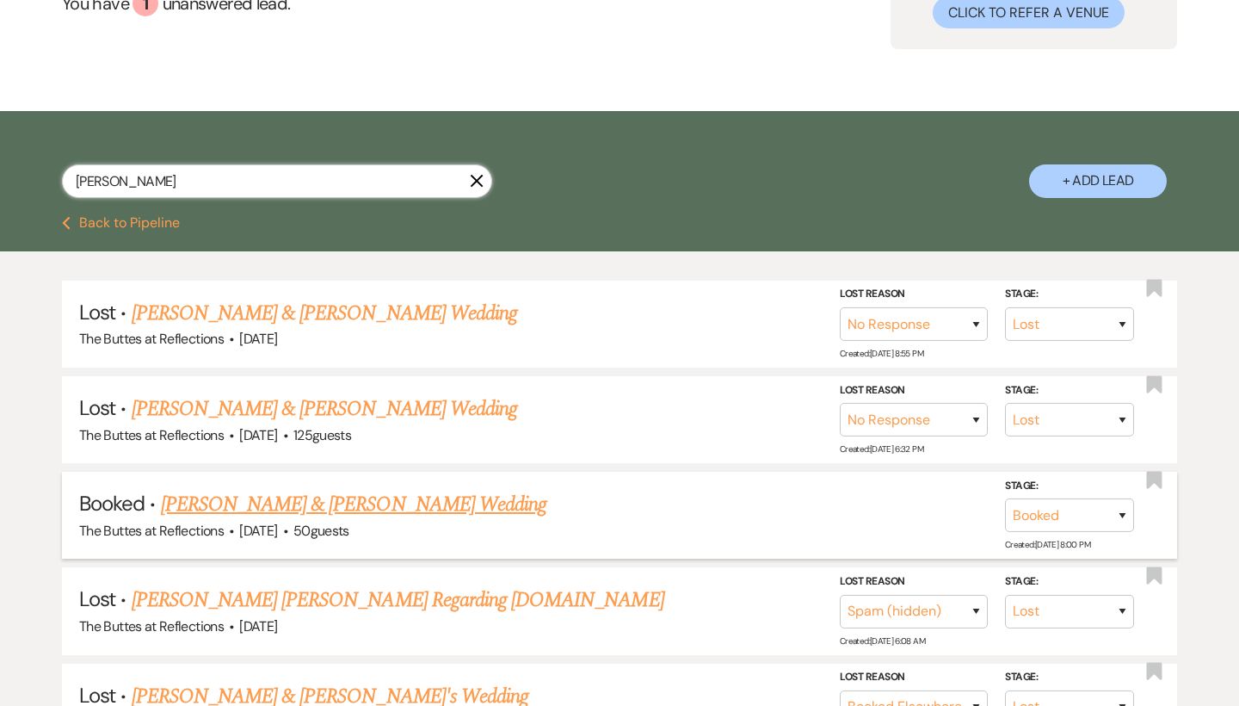
type input "miller"
click at [201, 520] on div "The Buttes at Reflections · Sep 18, 2025 · 50 guests" at bounding box center [619, 531] width 1081 height 22
click at [221, 500] on link "Cameron Davidson & Hannah Miller's Wedding" at bounding box center [354, 504] width 386 height 31
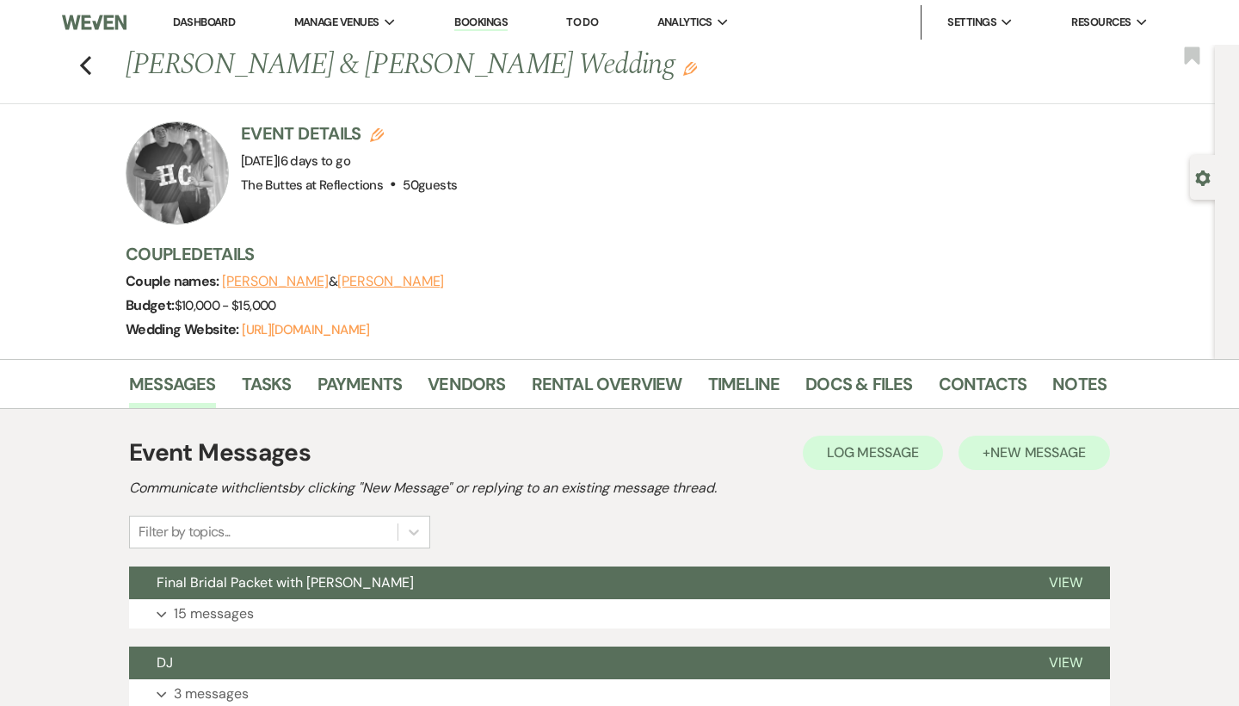
click at [1015, 443] on span "New Message" at bounding box center [1038, 452] width 96 height 18
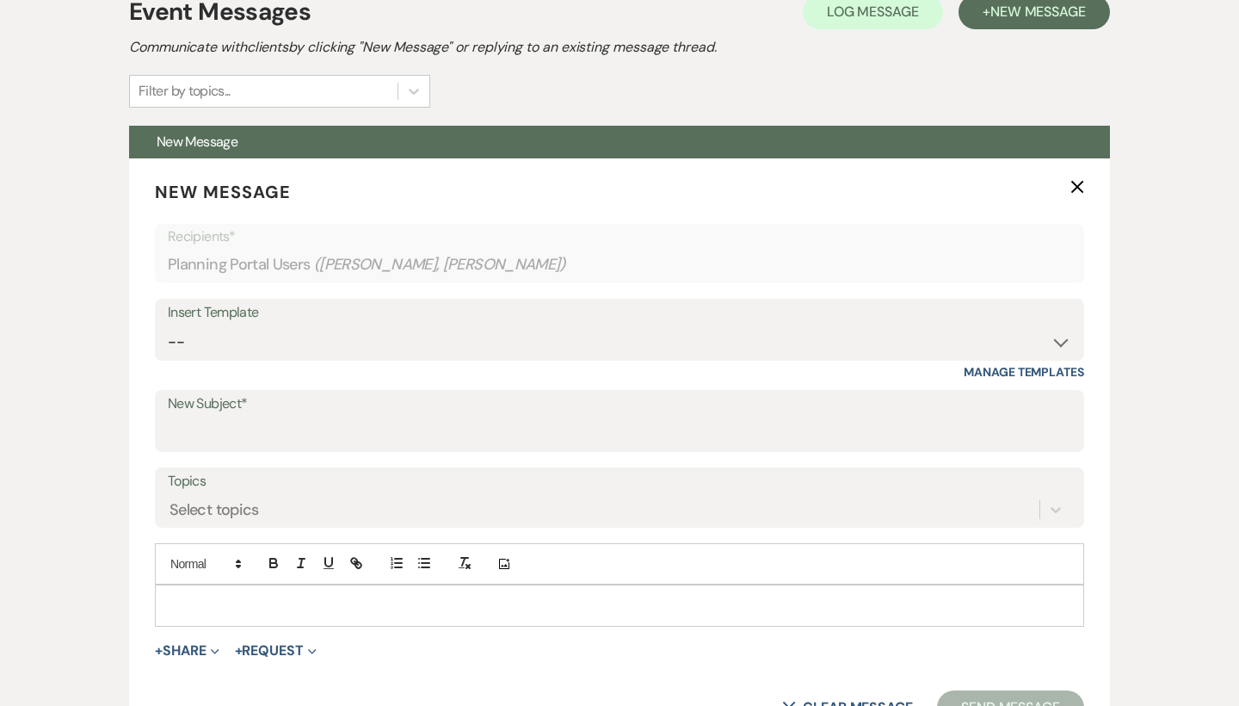
scroll to position [441, 0]
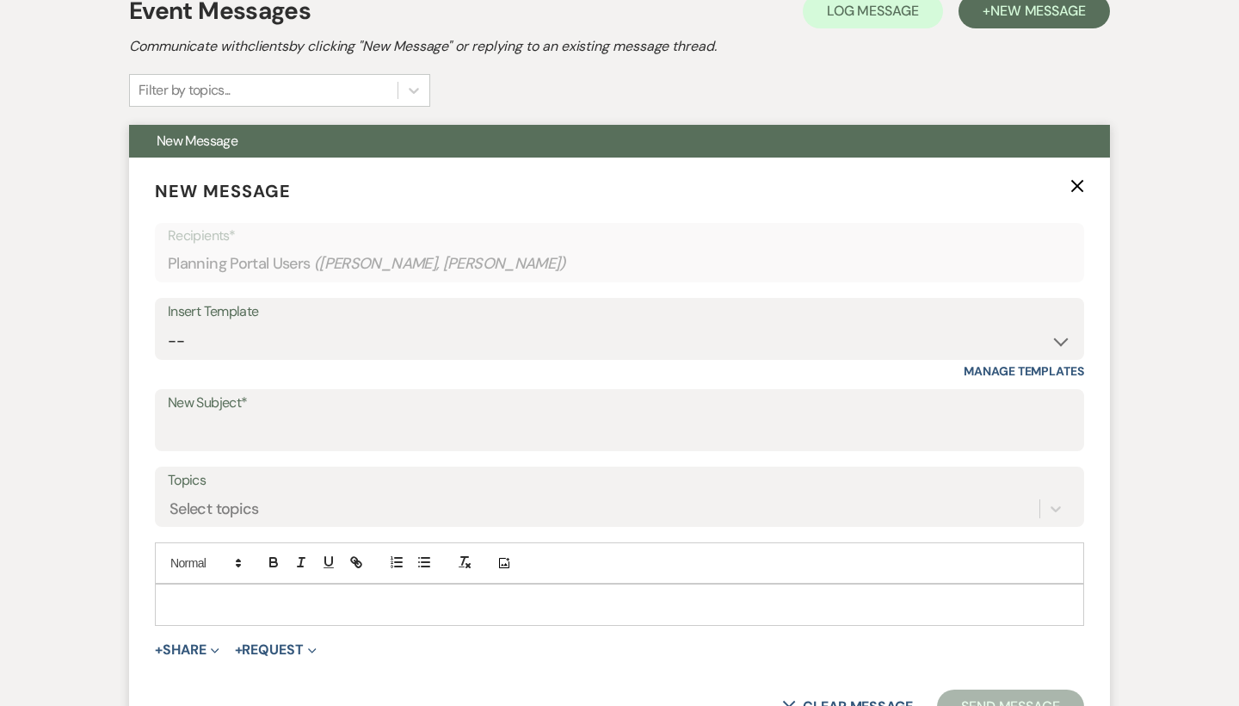
click at [570, 410] on label "New Subject*" at bounding box center [620, 403] width 904 height 25
click at [570, 416] on input "New Subject*" at bounding box center [620, 433] width 904 height 34
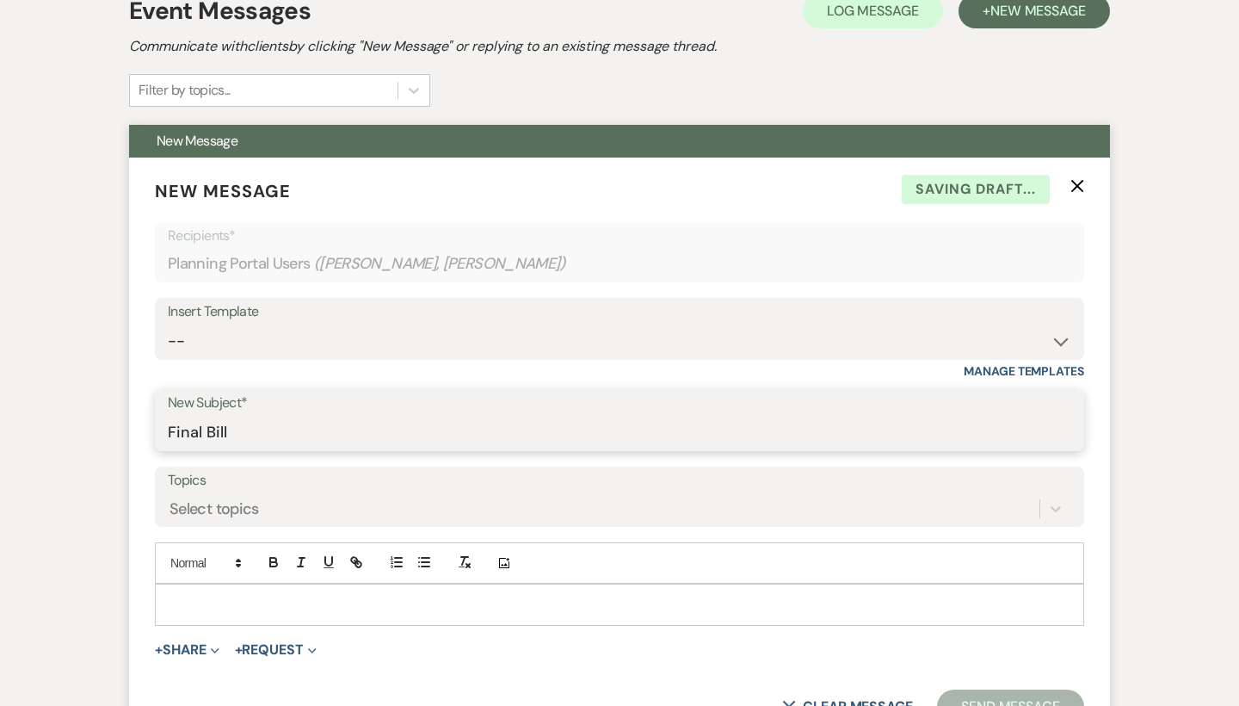
type input "Final Bill"
click at [462, 618] on div at bounding box center [620, 604] width 928 height 40
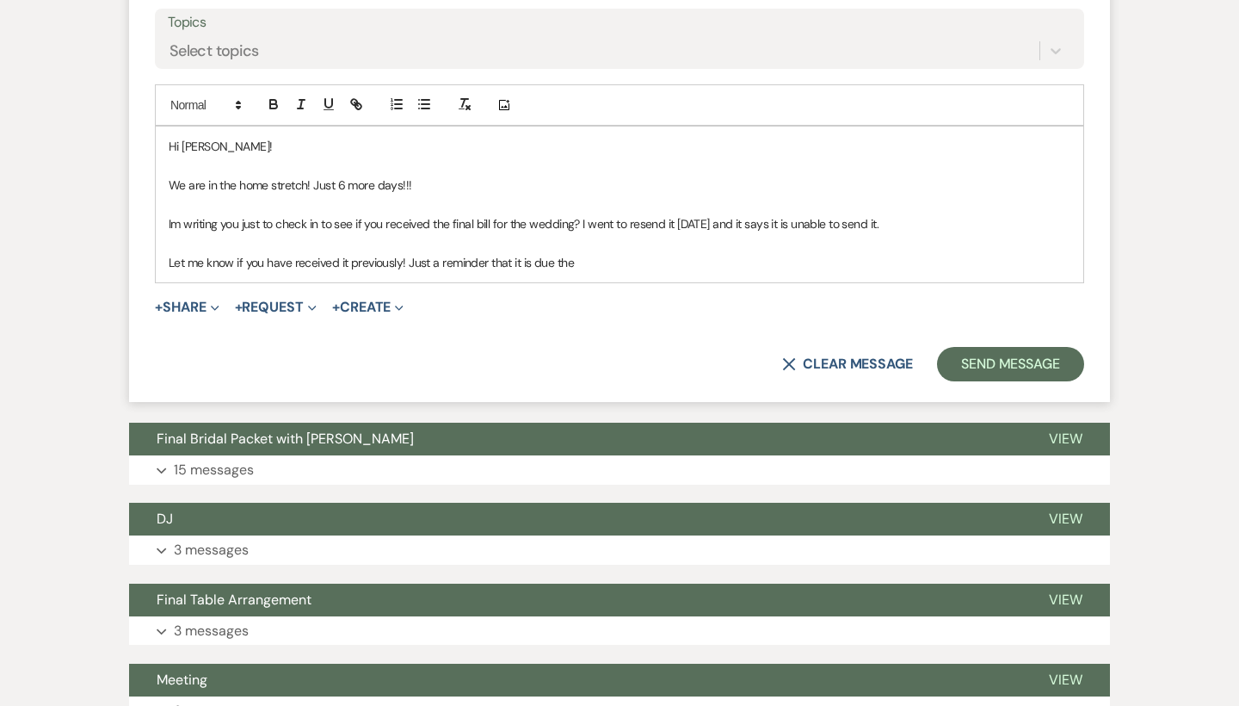
scroll to position [888, 0]
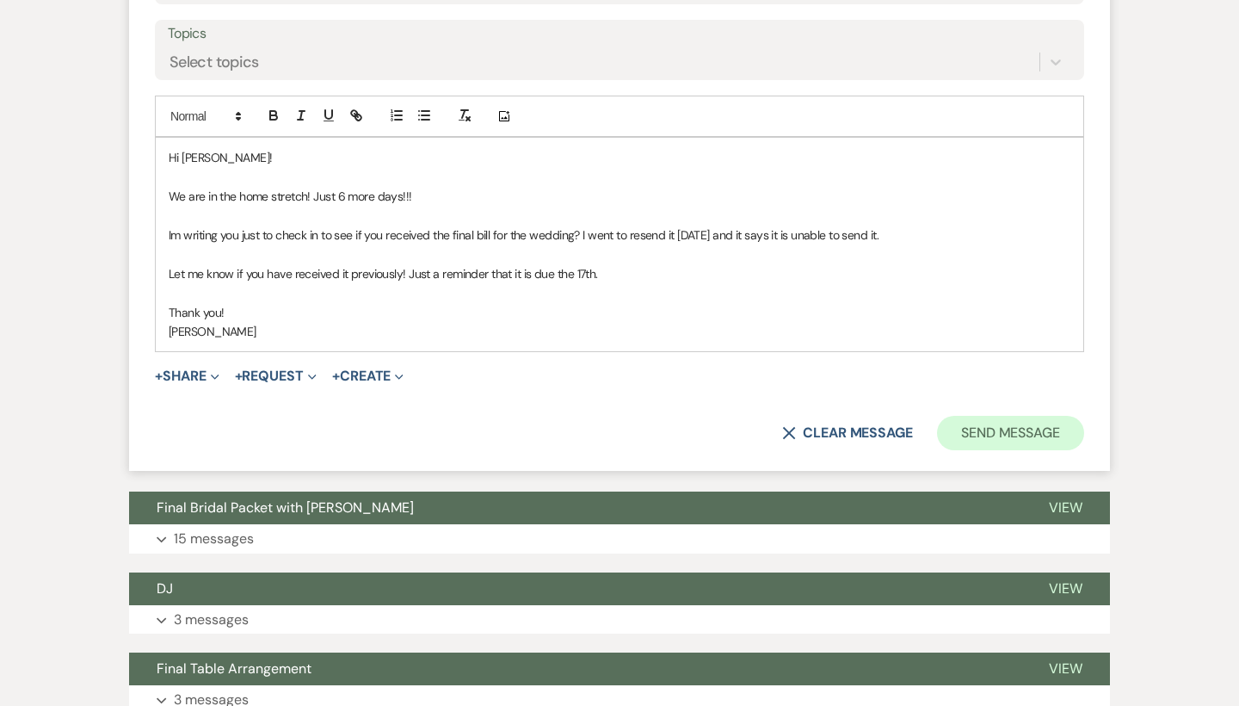
click at [966, 416] on button "Send Message" at bounding box center [1010, 433] width 147 height 34
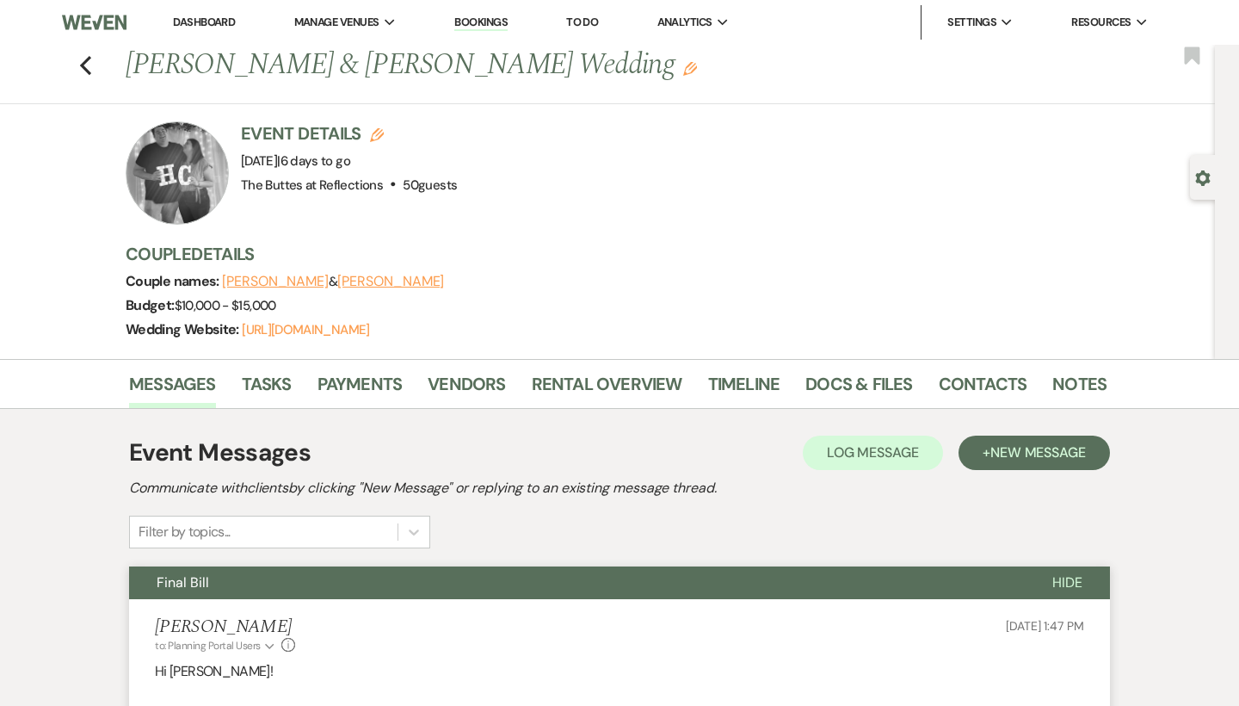
scroll to position [0, 0]
click at [89, 70] on icon "Previous" at bounding box center [85, 65] width 13 height 21
select select "8"
select select "5"
select select "8"
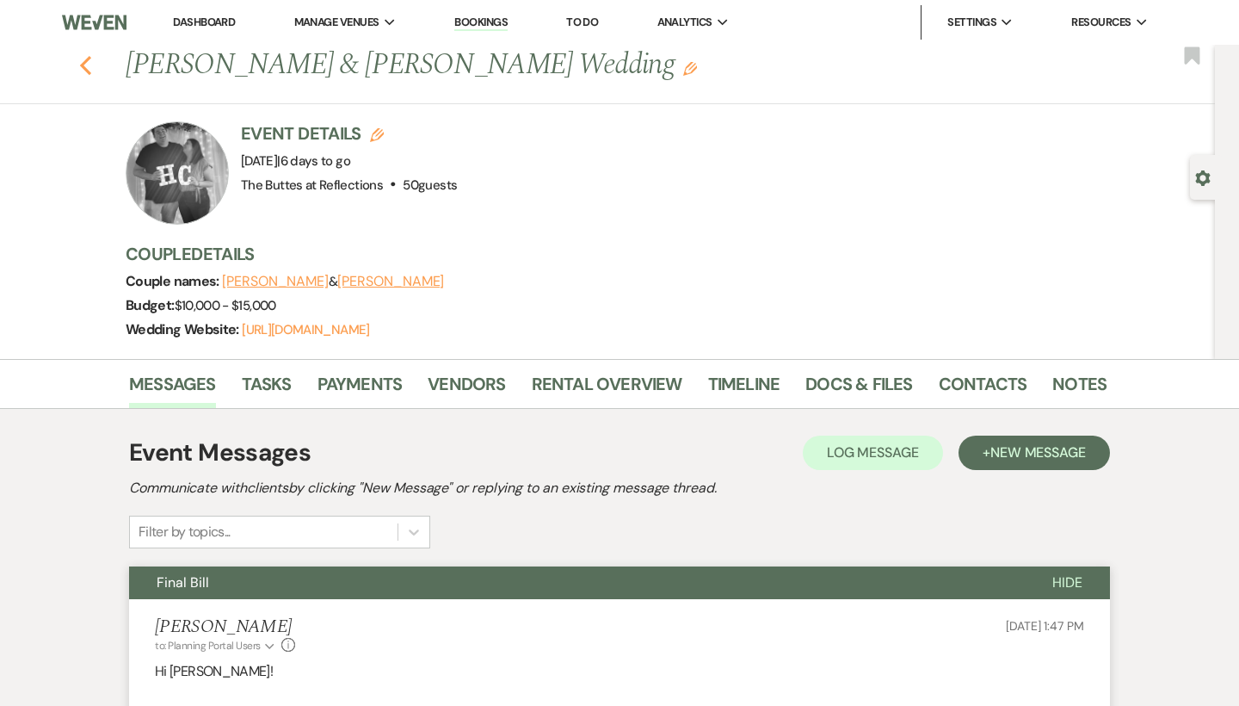
select select "5"
select select "8"
select select "3"
select select "8"
select select "6"
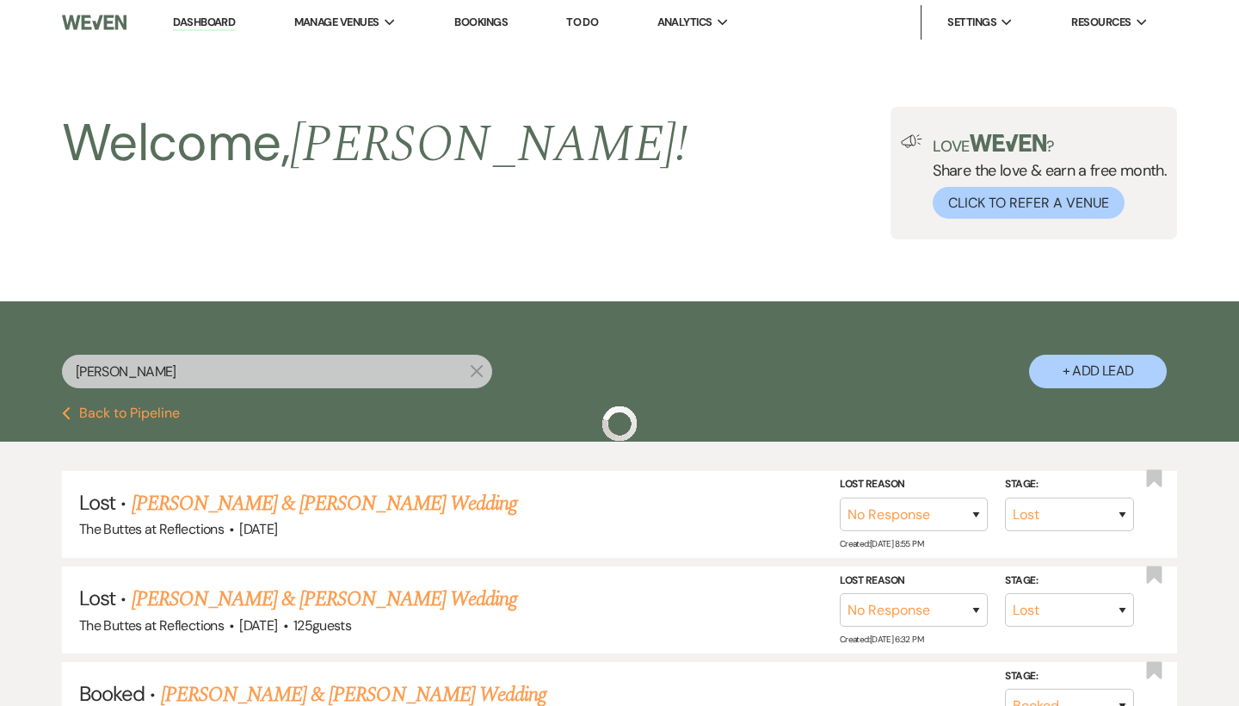
scroll to position [190, 0]
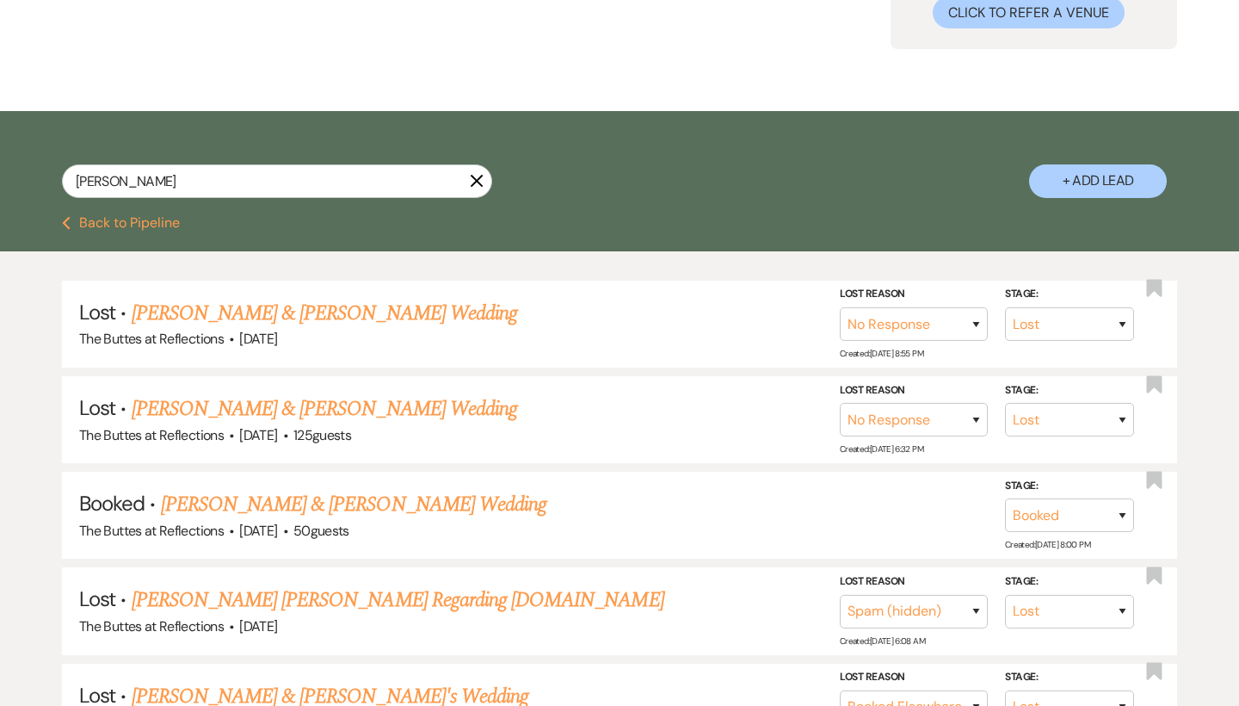
click at [112, 227] on button "Previous Back to Pipeline" at bounding box center [121, 223] width 118 height 14
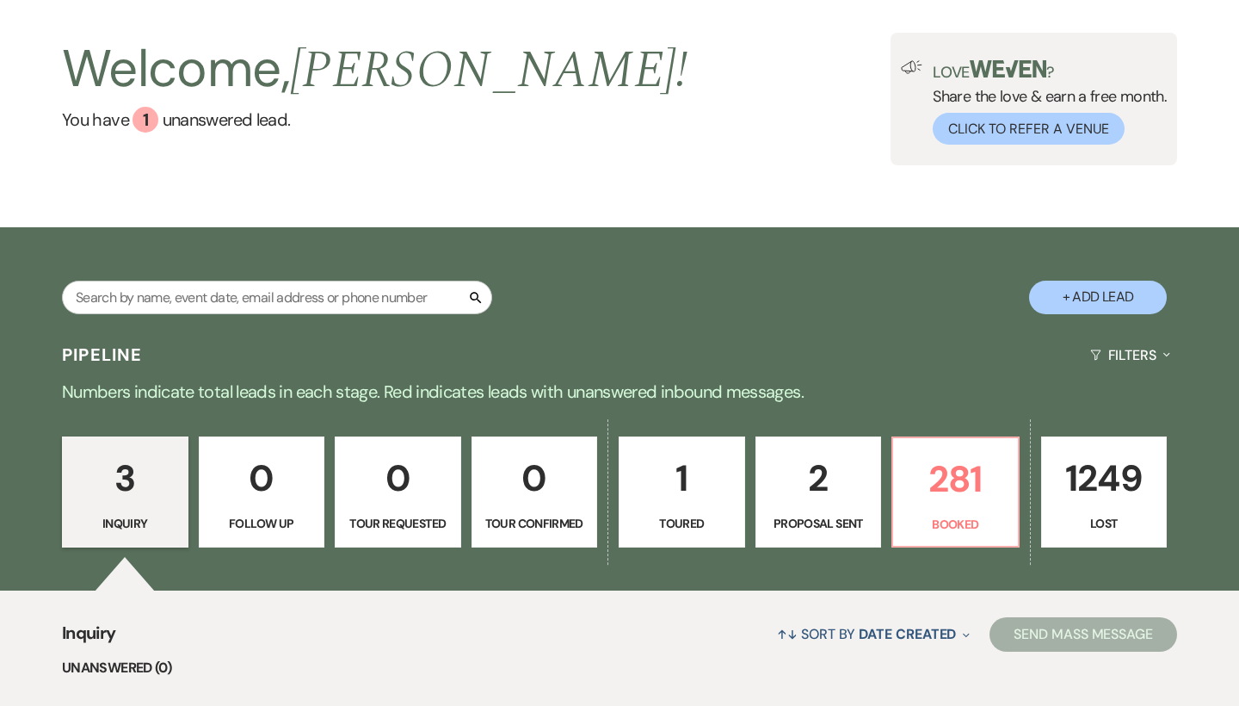
scroll to position [73, 0]
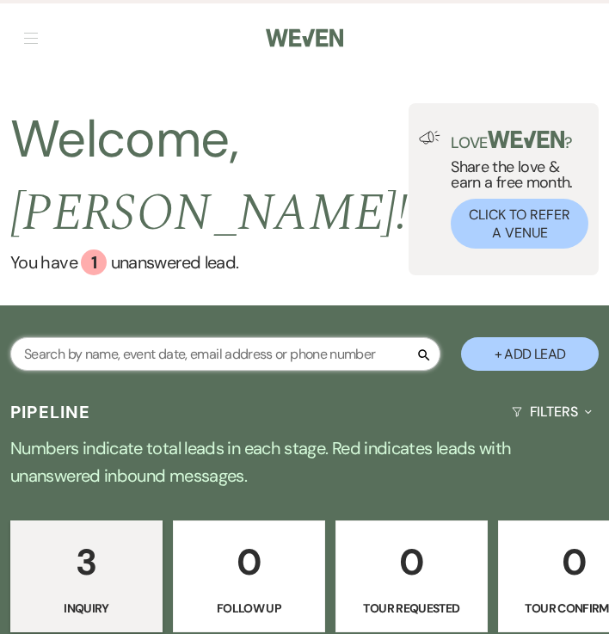
click at [46, 361] on input "text" at bounding box center [225, 354] width 430 height 34
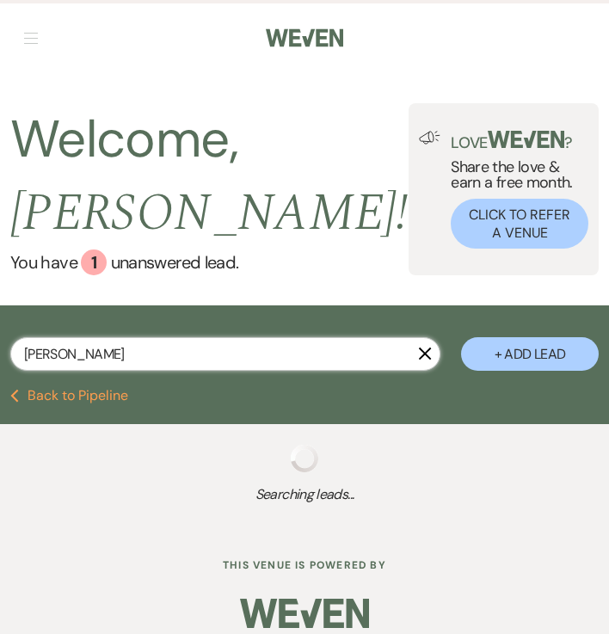
type input "[PERSON_NAME]"
select select "8"
select select "5"
select select "8"
select select "5"
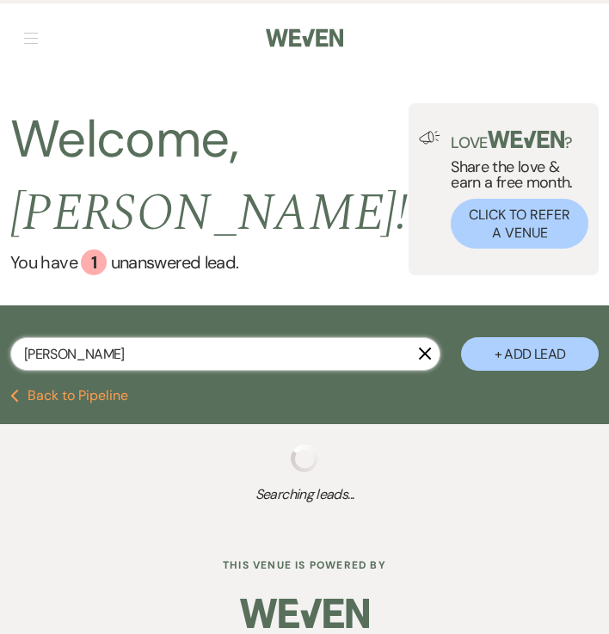
select select "8"
select select "5"
select select "8"
select select "5"
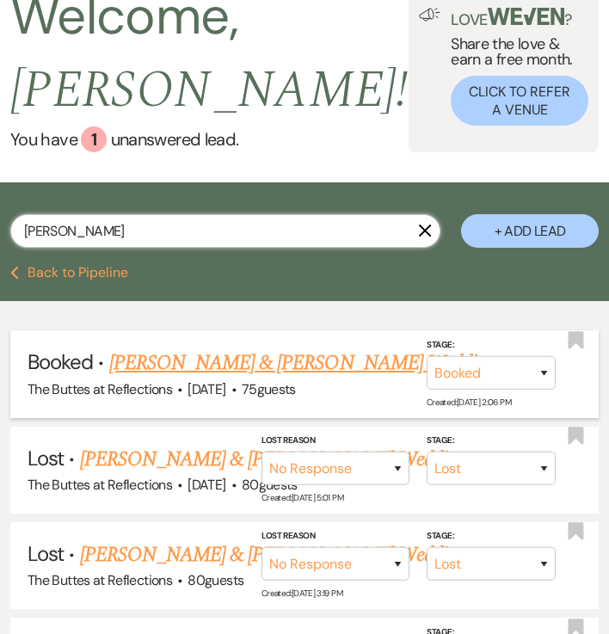
scroll to position [423, 0]
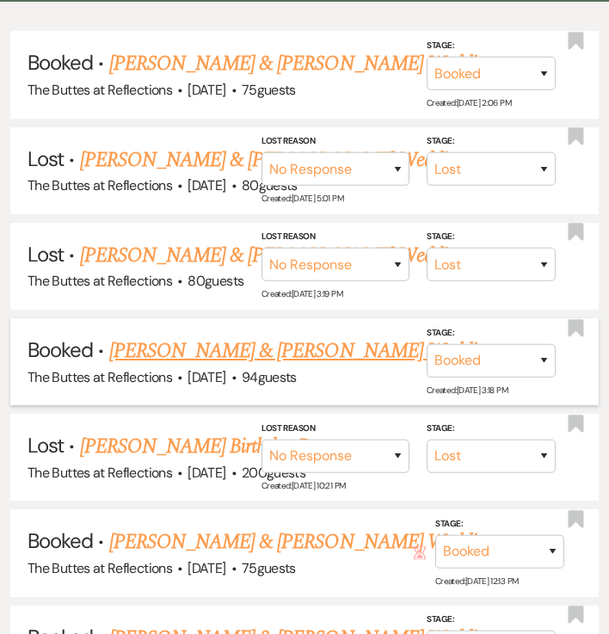
click at [207, 336] on link "[PERSON_NAME] & [PERSON_NAME] Wedding" at bounding box center [302, 351] width 386 height 31
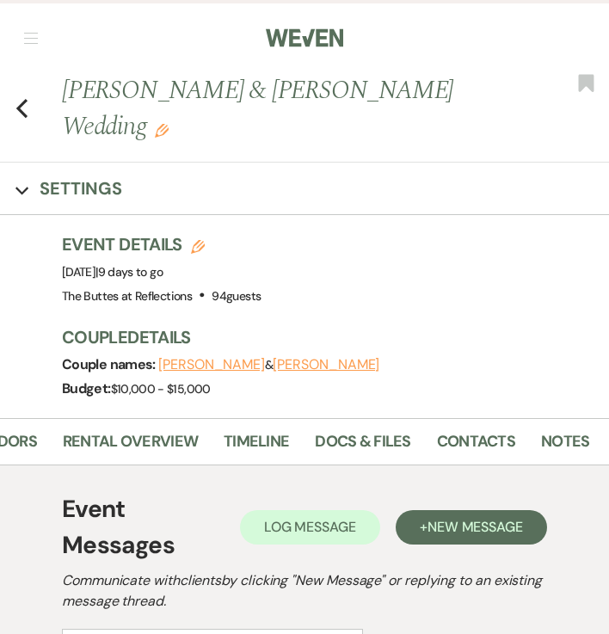
scroll to position [0, 372]
click at [175, 445] on link "Rental Overview" at bounding box center [132, 446] width 135 height 35
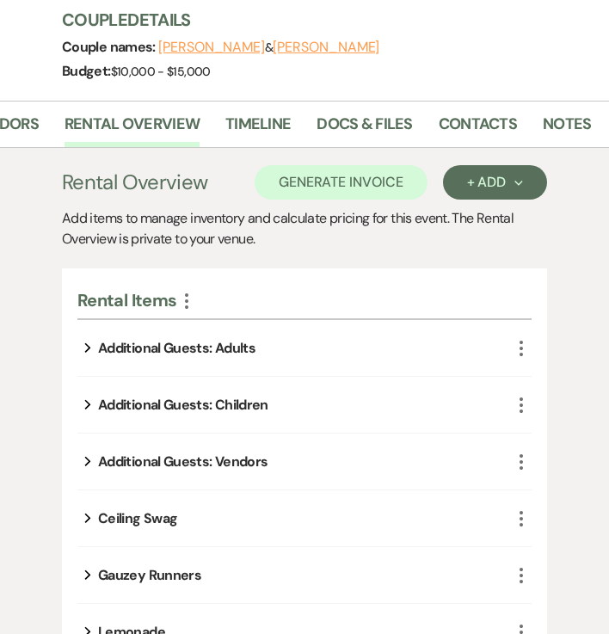
scroll to position [318, 0]
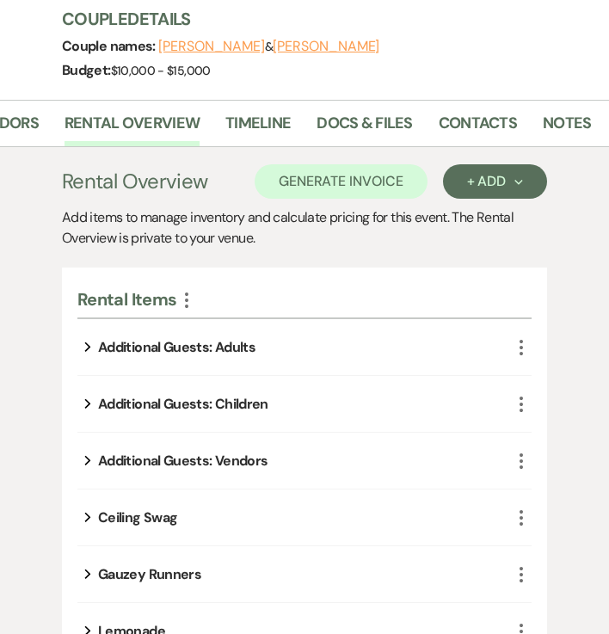
click at [89, 345] on icon "Expand" at bounding box center [87, 346] width 7 height 21
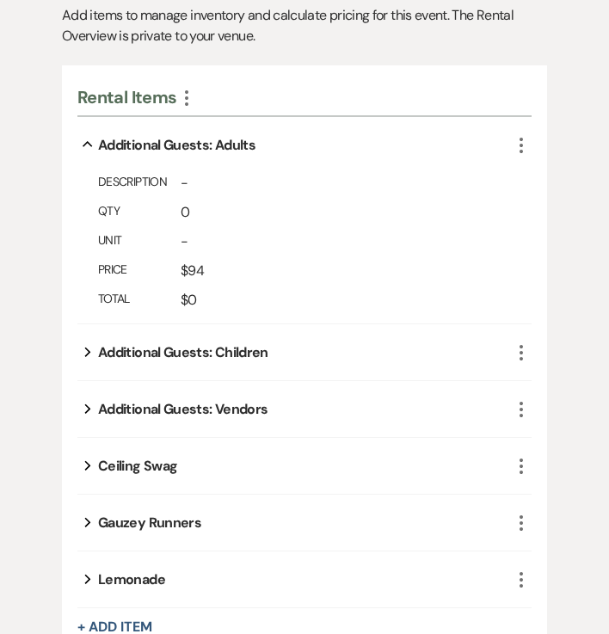
scroll to position [525, 0]
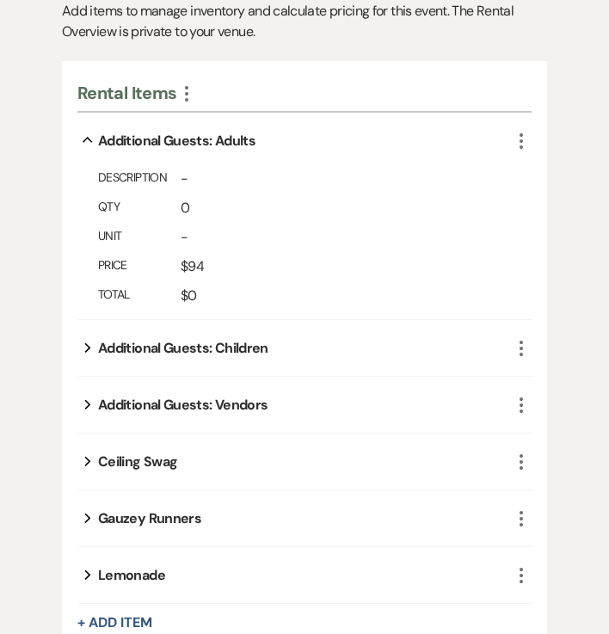
click at [89, 350] on icon "Expand" at bounding box center [87, 347] width 7 height 21
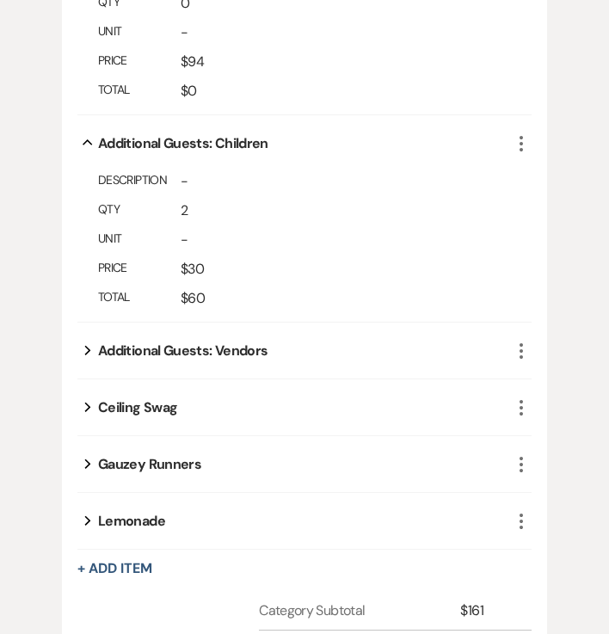
scroll to position [736, 0]
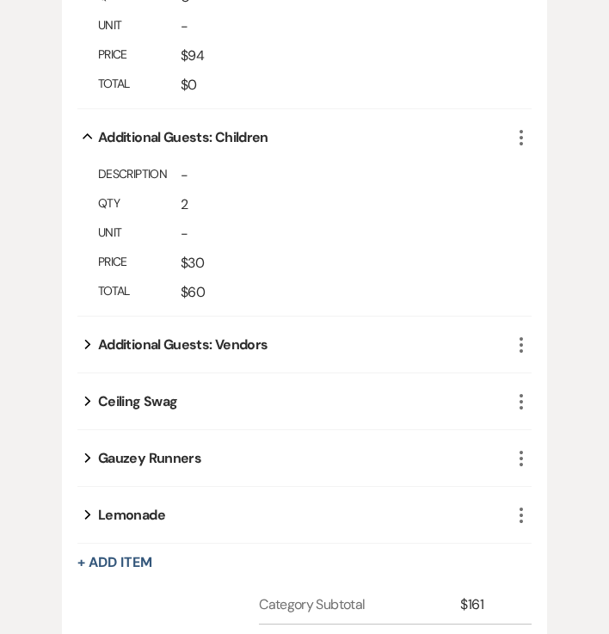
click at [85, 349] on icon "Expand" at bounding box center [87, 344] width 7 height 21
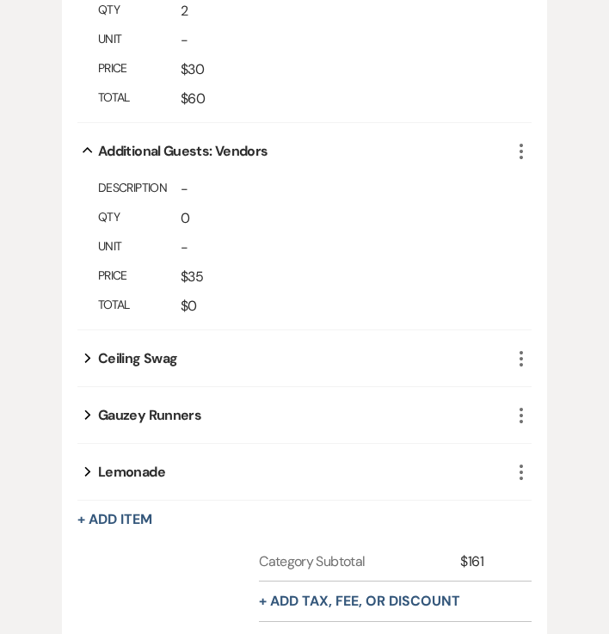
scroll to position [932, 0]
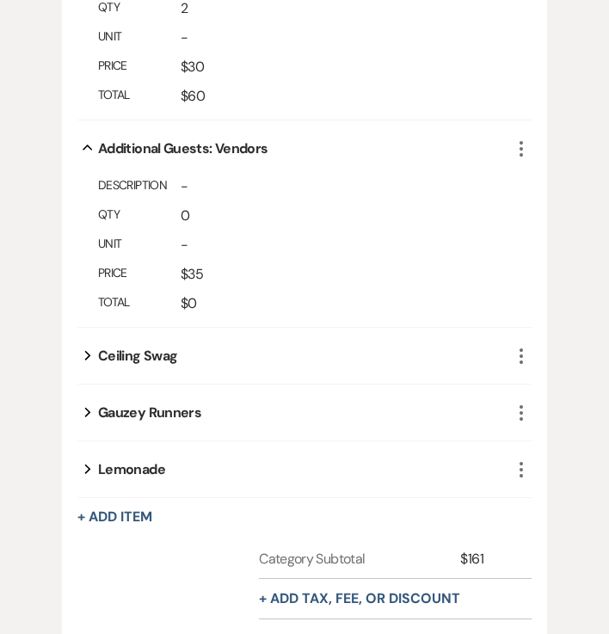
click at [89, 355] on use "button" at bounding box center [88, 355] width 6 height 9
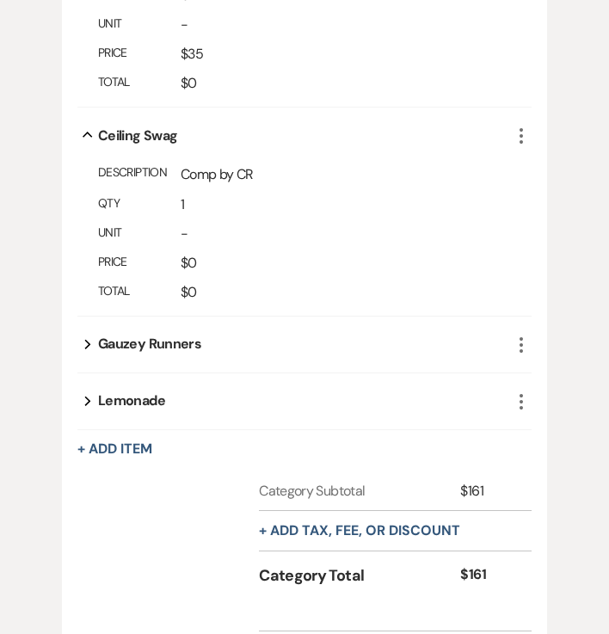
scroll to position [1202, 0]
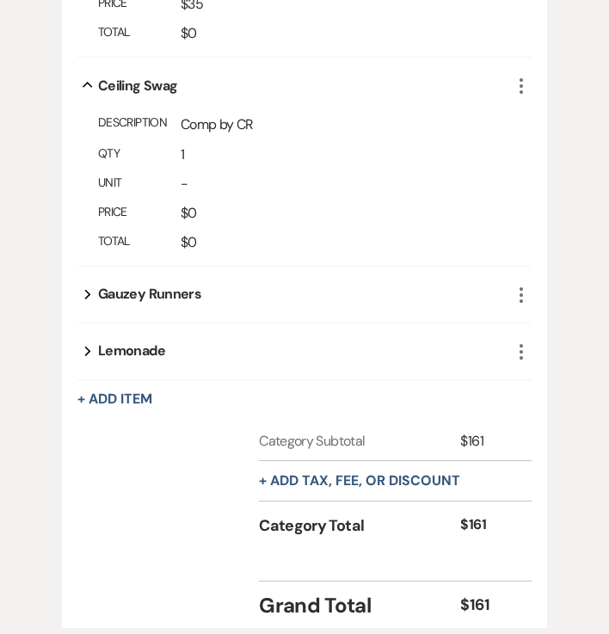
click at [83, 298] on button "Expand" at bounding box center [87, 294] width 21 height 14
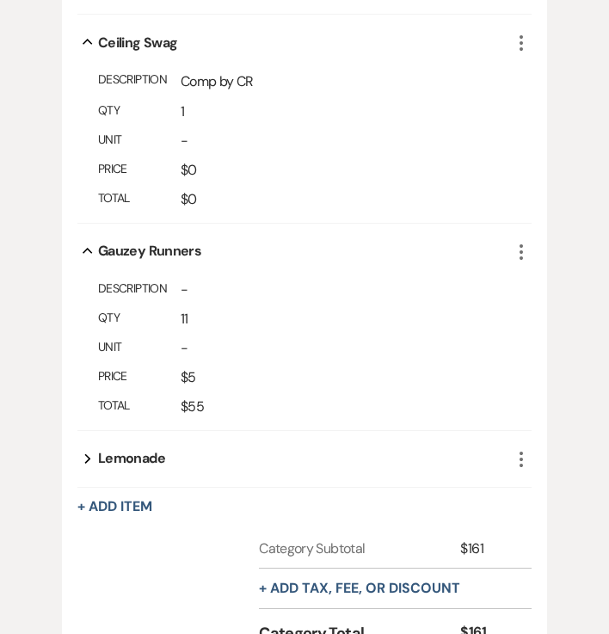
scroll to position [1275, 0]
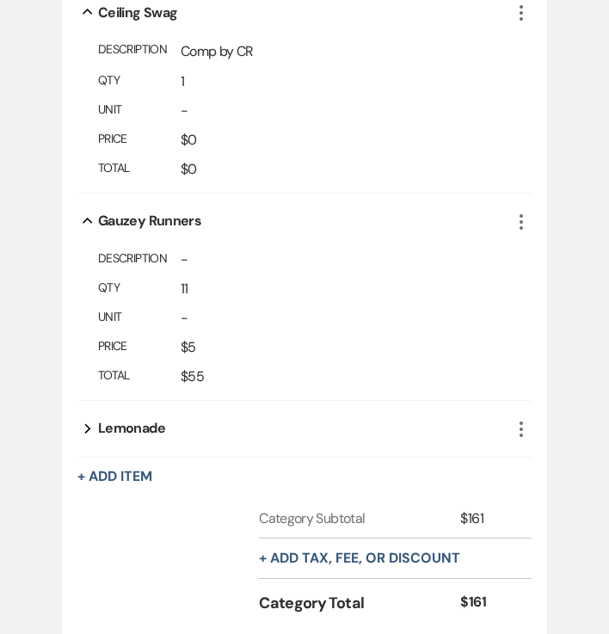
click at [91, 439] on div "Expand Lemonade" at bounding box center [294, 429] width 434 height 56
click at [90, 426] on icon "Expand" at bounding box center [87, 428] width 7 height 21
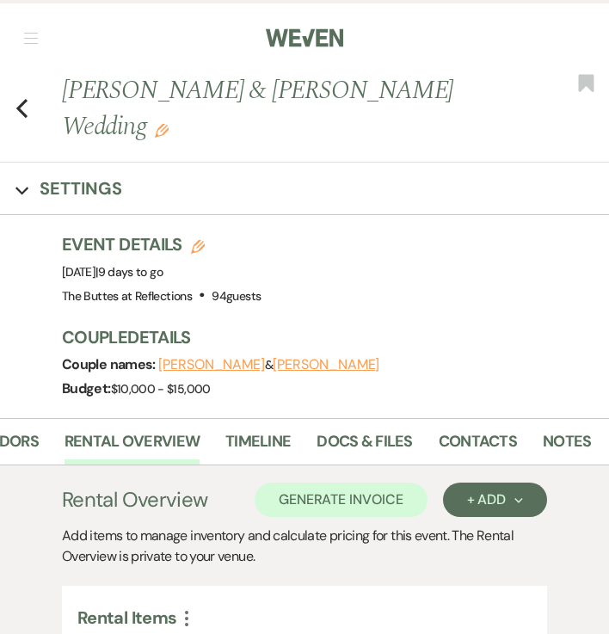
scroll to position [0, 0]
click at [25, 447] on link "Vendors" at bounding box center [4, 446] width 70 height 35
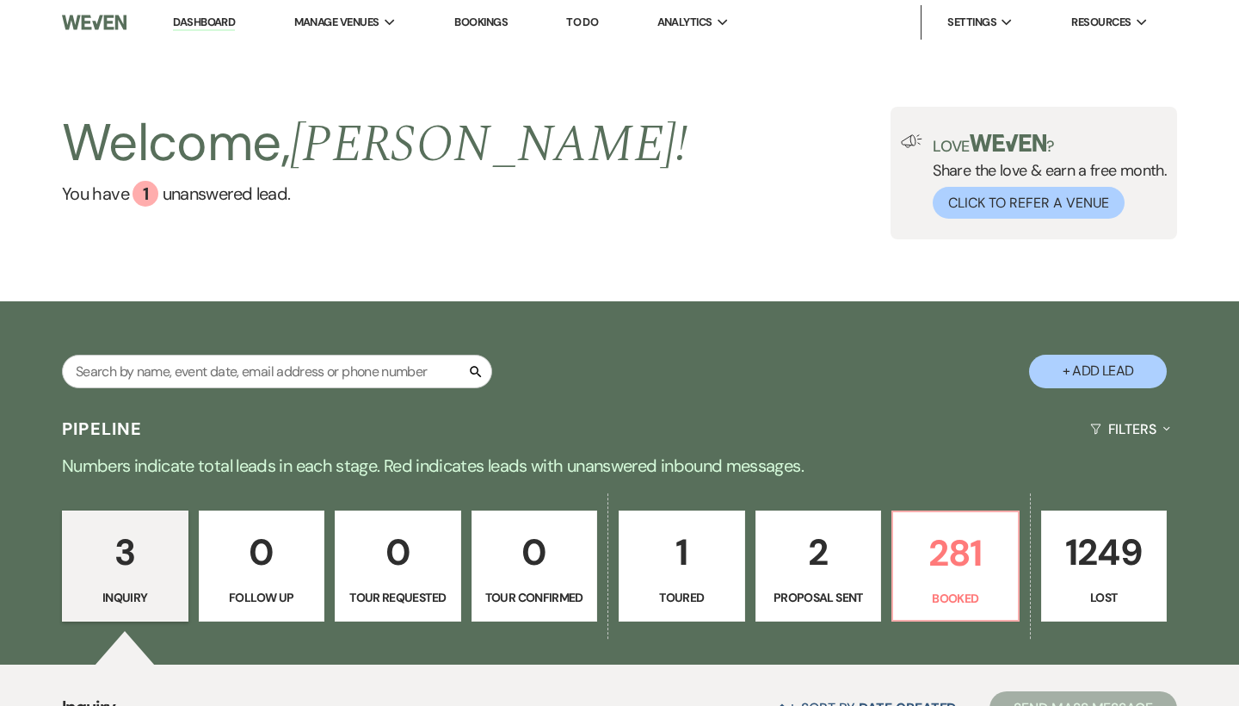
scroll to position [73, 0]
